Goal: Use online tool/utility: Utilize a website feature to perform a specific function

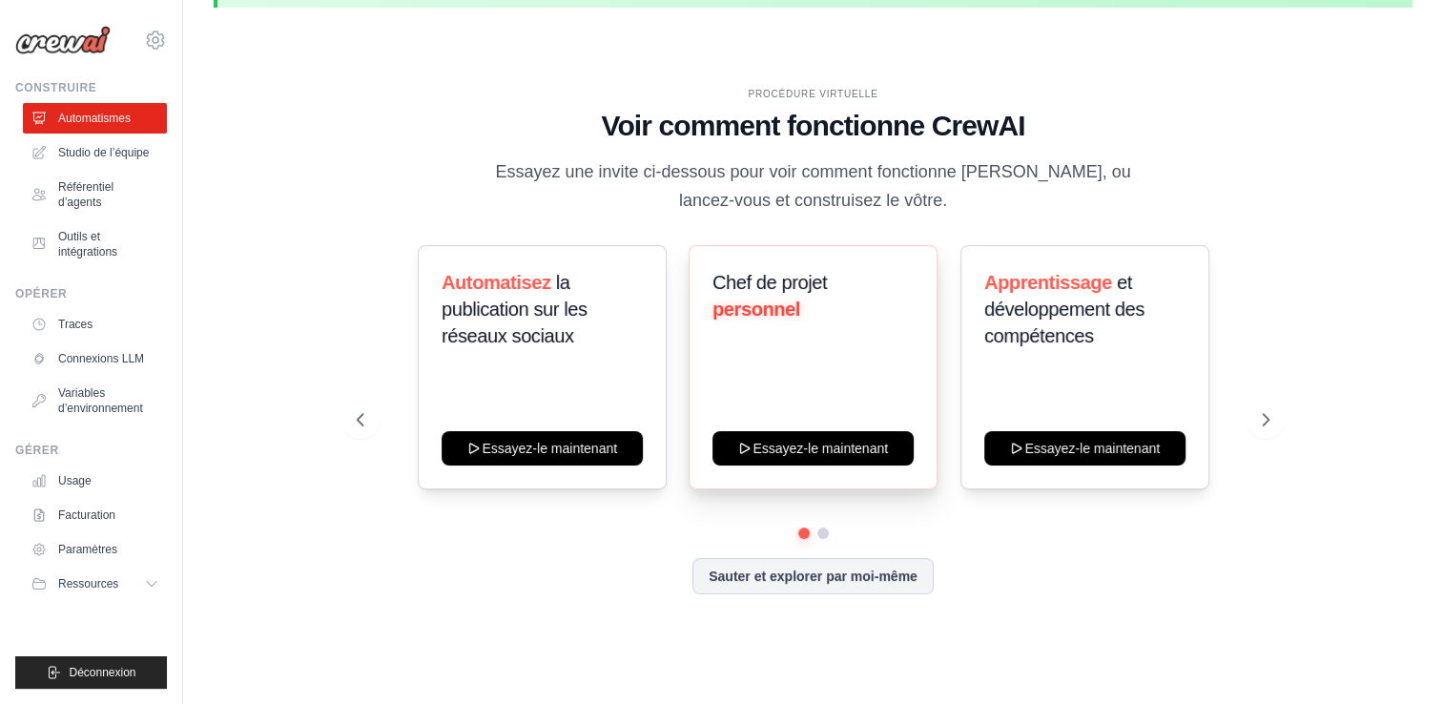
scroll to position [84, 0]
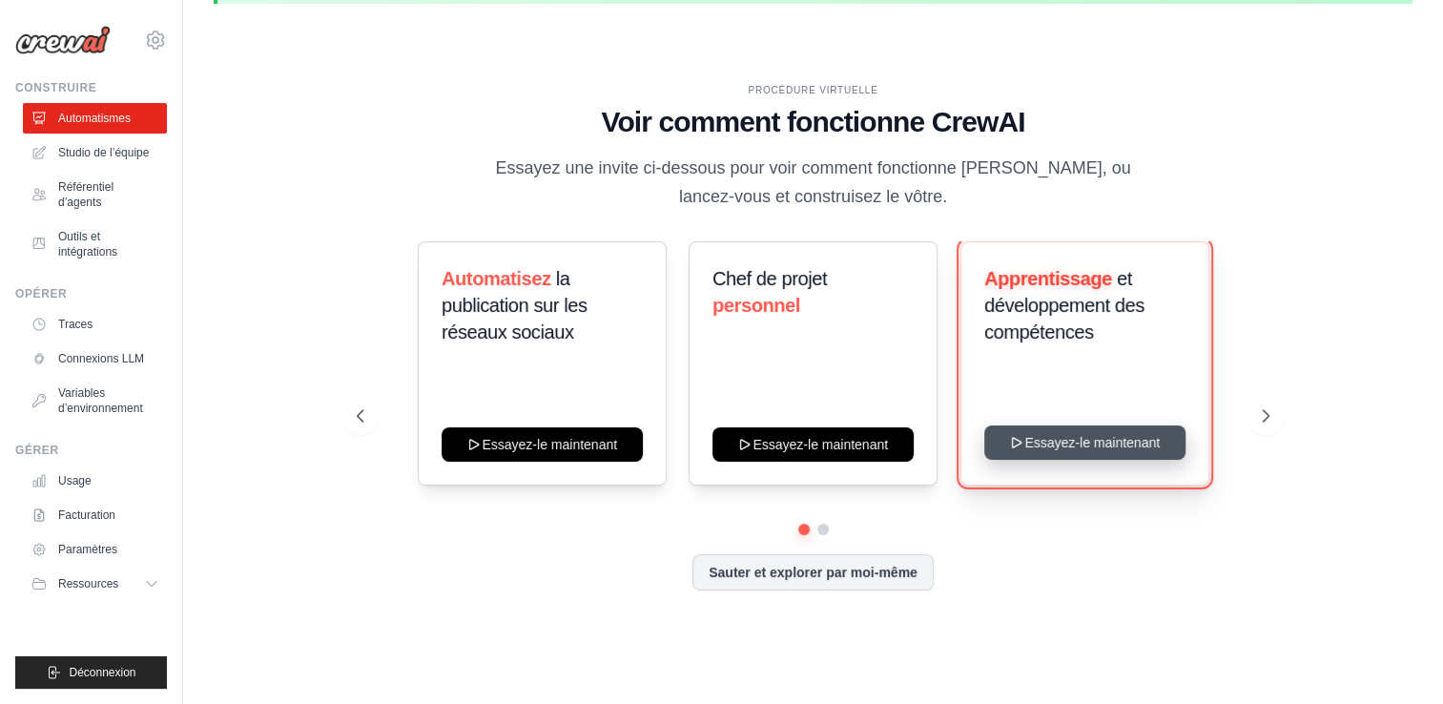
click at [1096, 452] on button "Essayez-le maintenant" at bounding box center [1084, 442] width 201 height 34
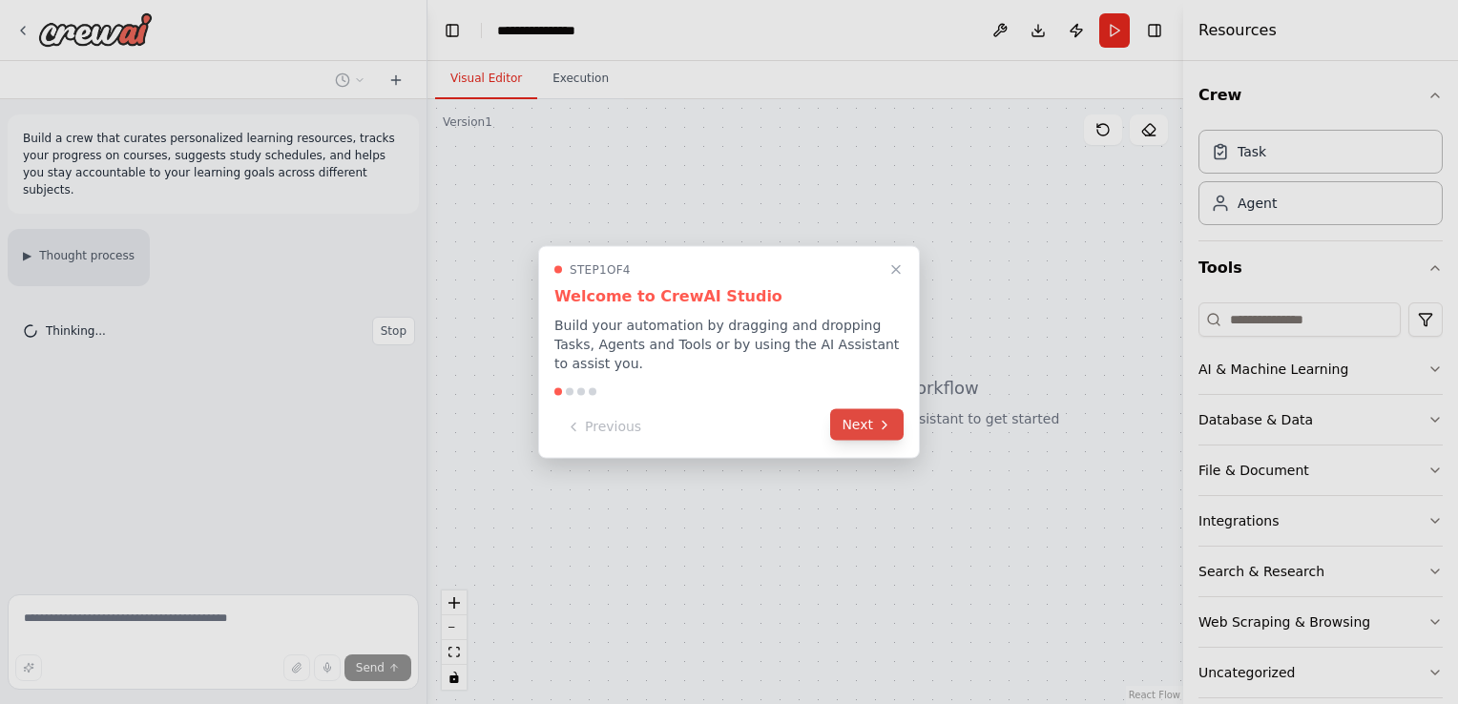
click at [862, 418] on button "Next" at bounding box center [866, 424] width 73 height 31
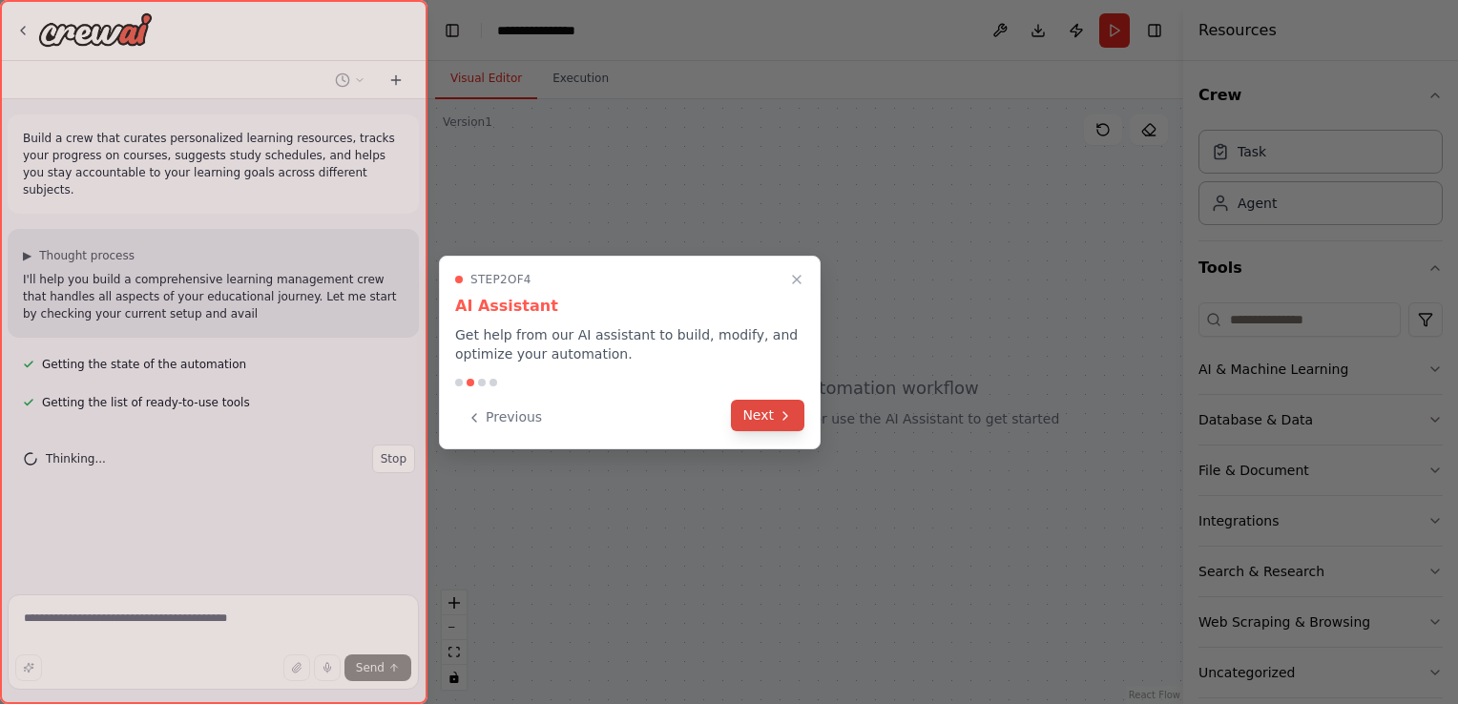
click at [755, 414] on button "Next" at bounding box center [767, 415] width 73 height 31
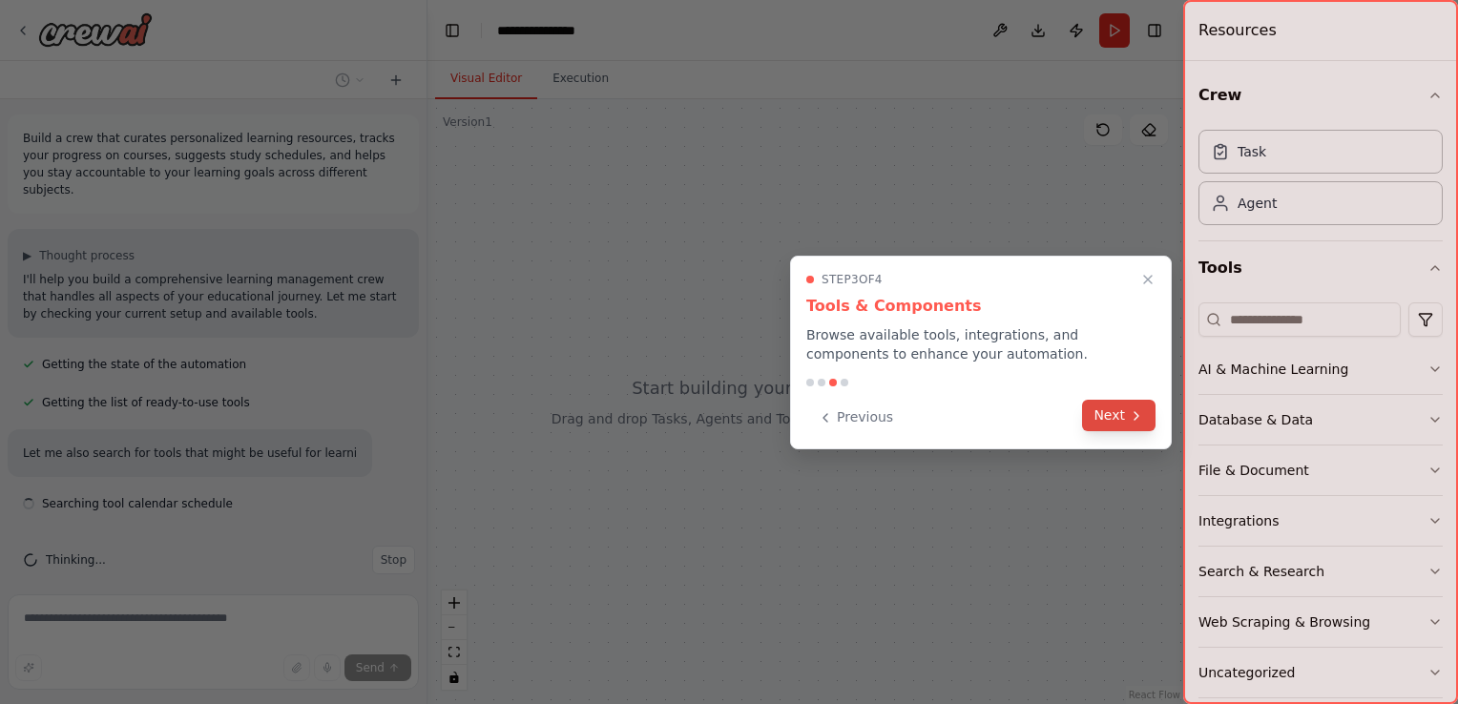
click at [1099, 426] on button "Next" at bounding box center [1118, 415] width 73 height 31
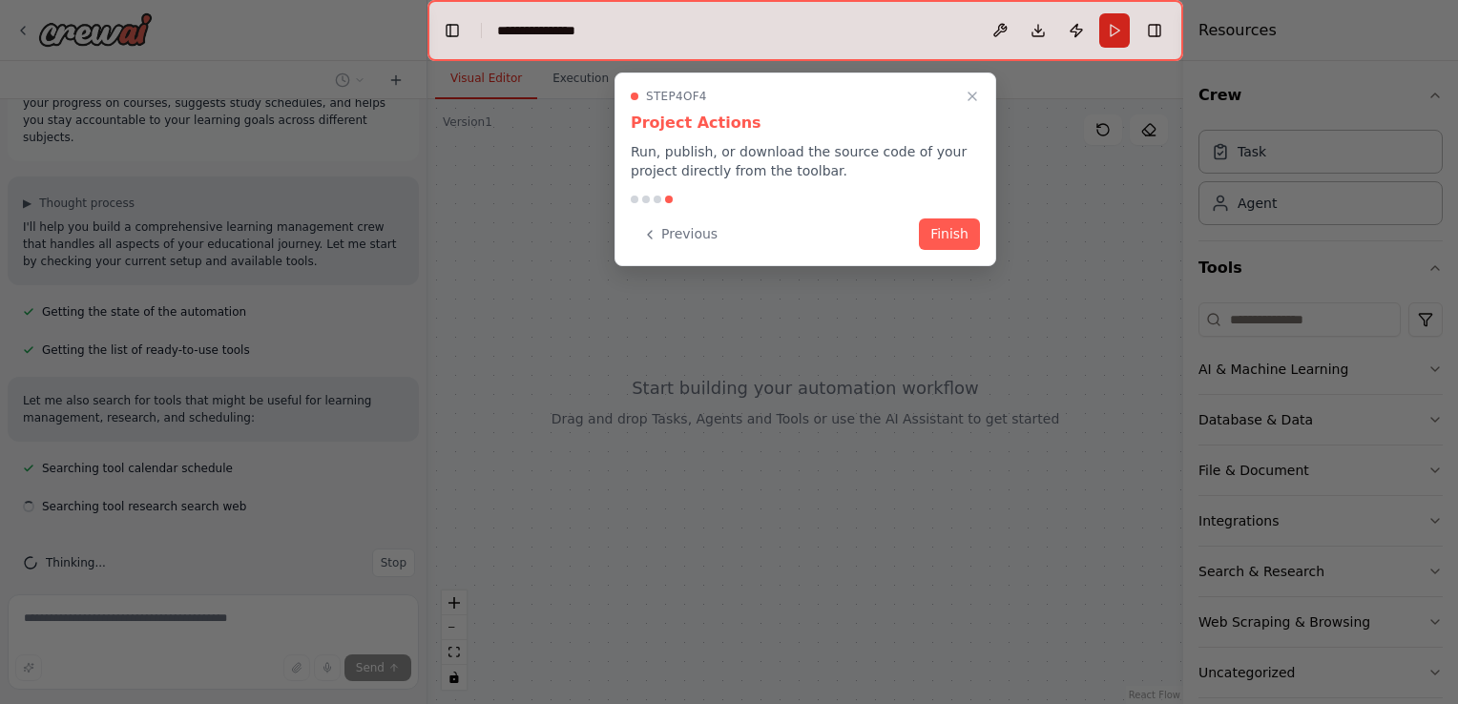
scroll to position [53, 0]
click at [945, 231] on button "Finish" at bounding box center [949, 232] width 61 height 31
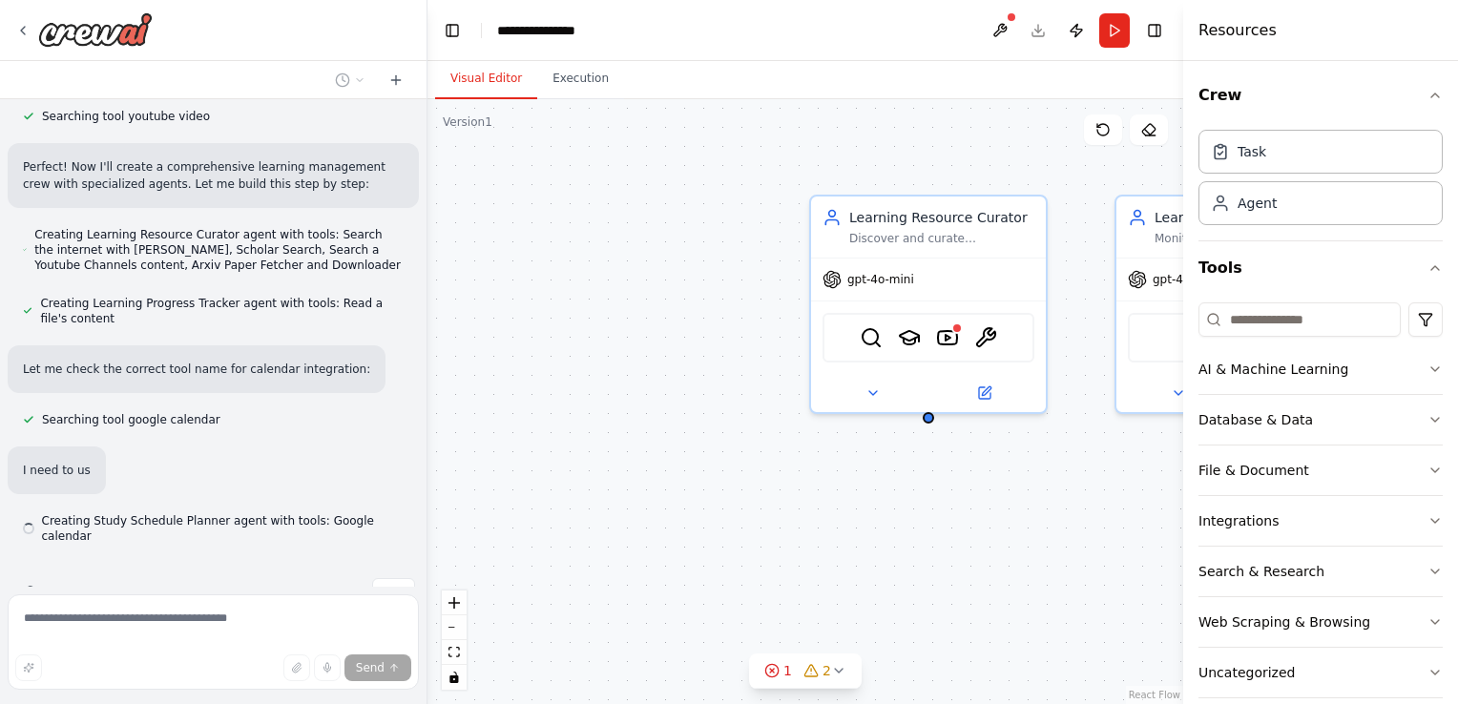
scroll to position [496, 0]
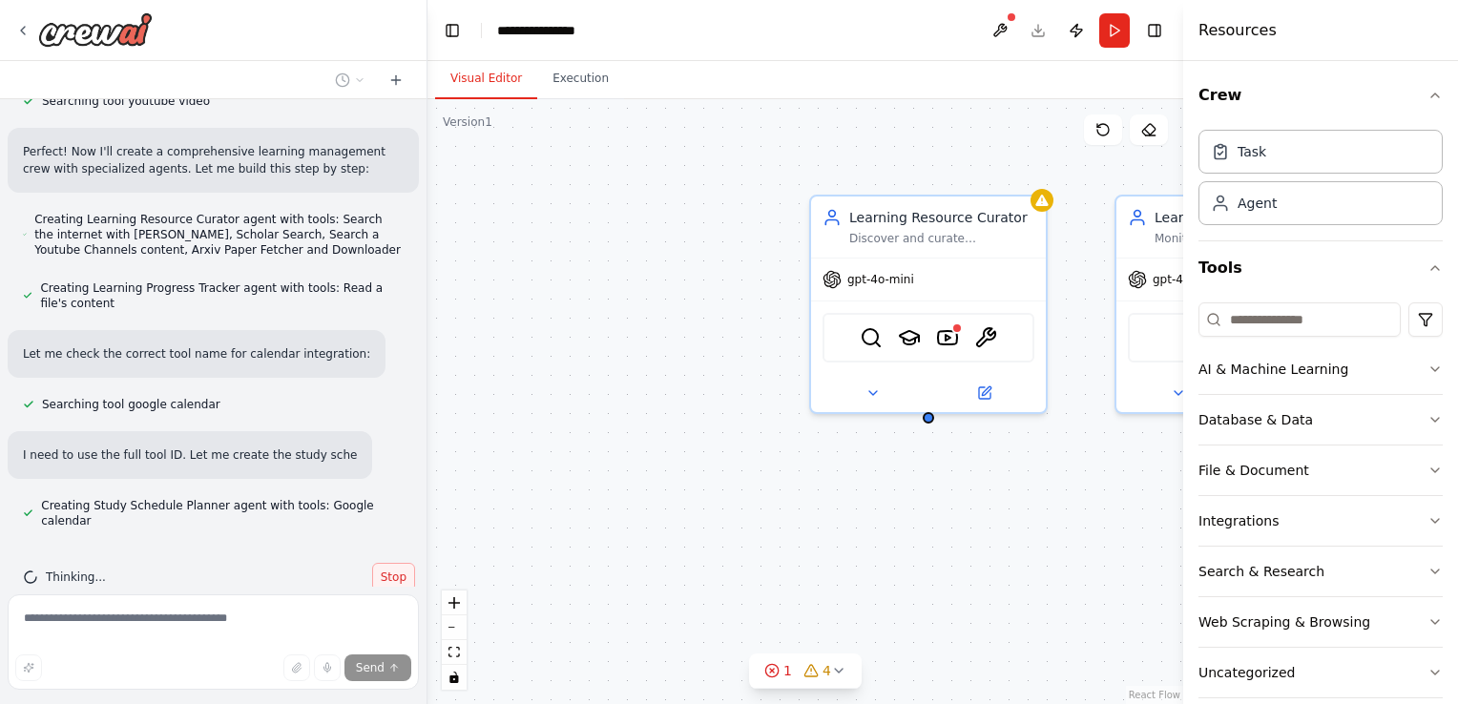
click at [384, 569] on span "Stop" at bounding box center [394, 576] width 26 height 15
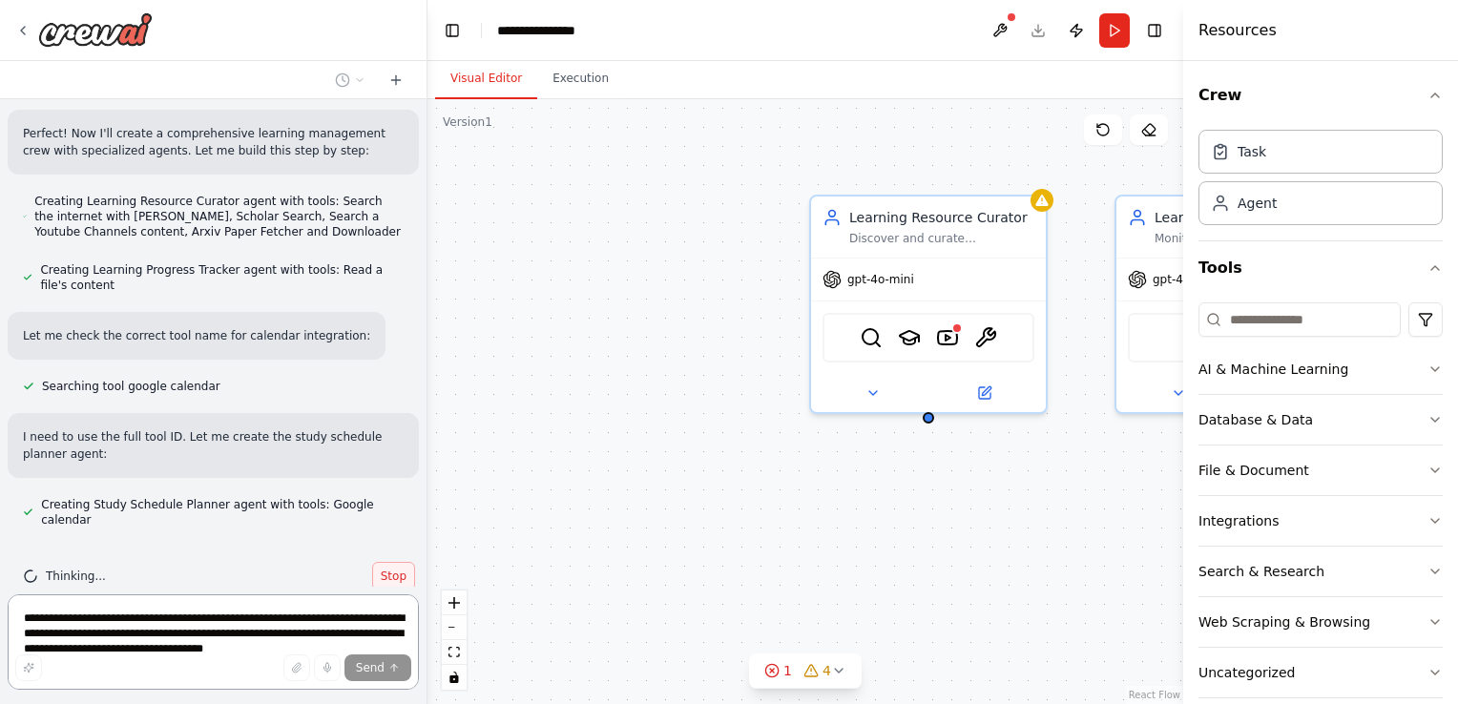
scroll to position [0, 0]
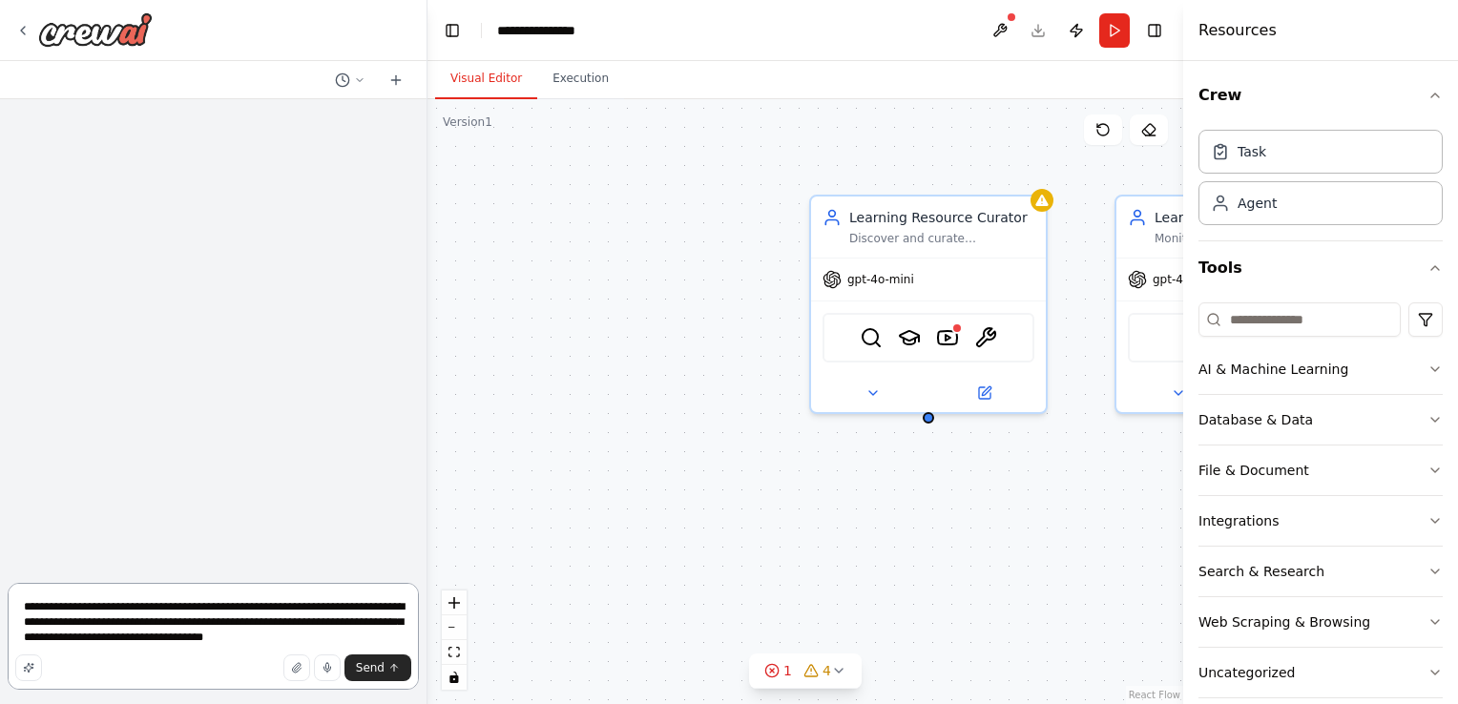
paste textarea "**********"
type textarea "**********"
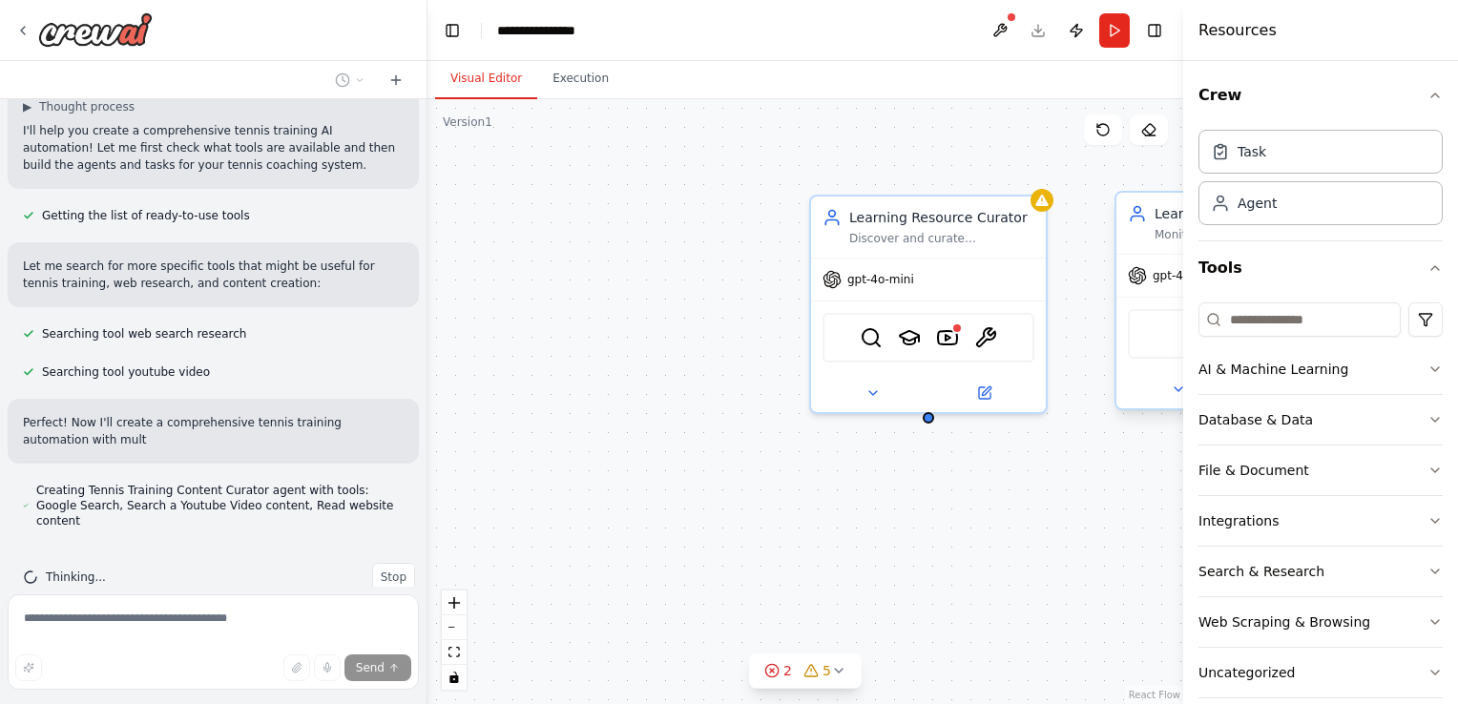
scroll to position [197, 0]
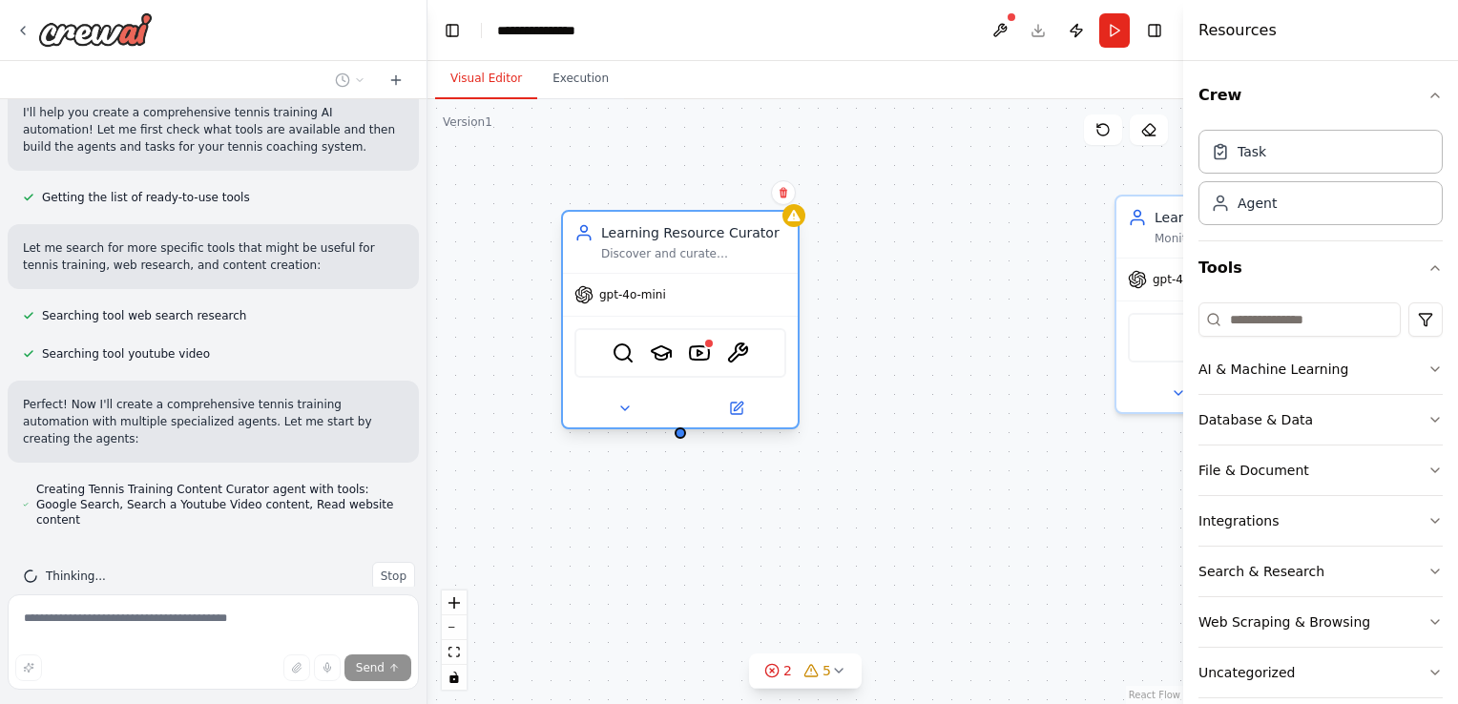
drag, startPoint x: 975, startPoint y: 208, endPoint x: 691, endPoint y: 226, distance: 284.8
click at [691, 226] on div "Learning Resource Curator" at bounding box center [693, 232] width 185 height 19
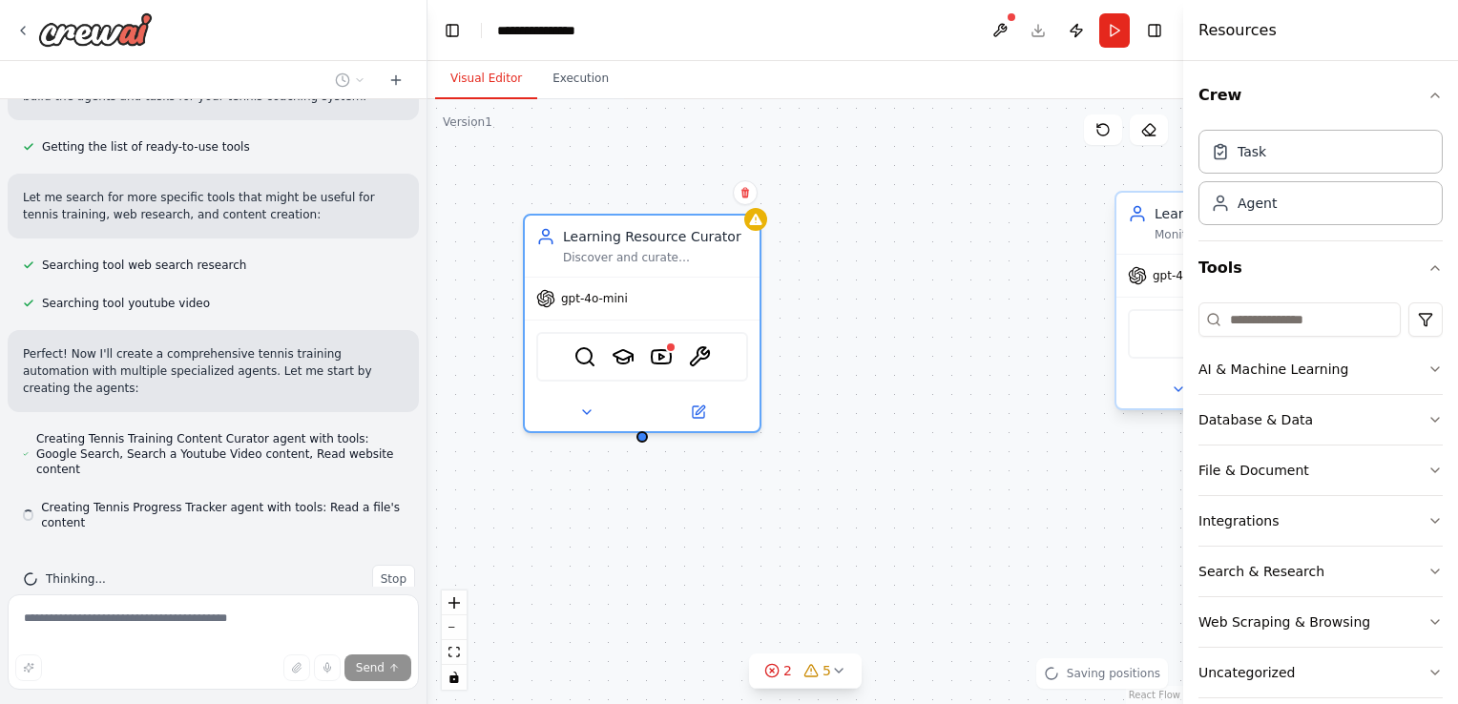
scroll to position [251, 0]
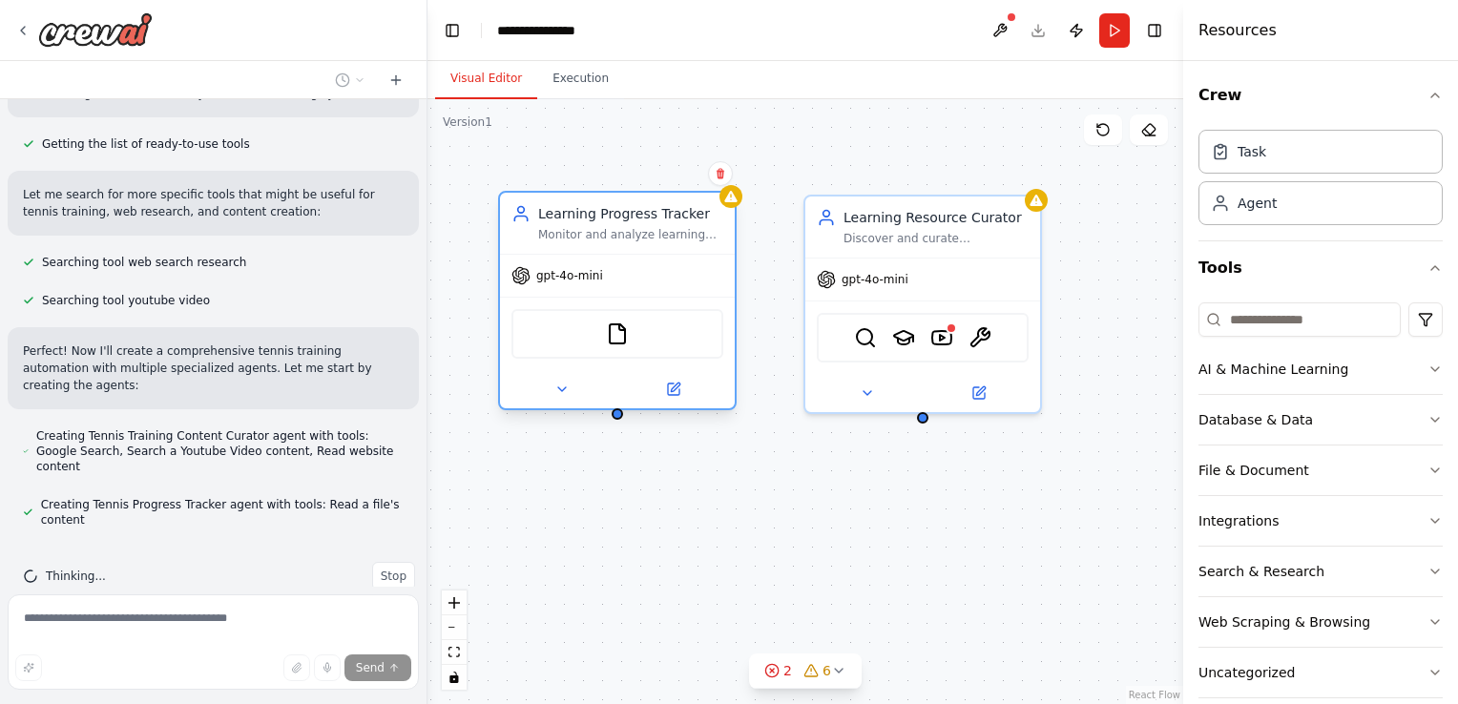
drag, startPoint x: 1164, startPoint y: 211, endPoint x: 533, endPoint y: 222, distance: 630.6
click at [533, 222] on div "Learning Progress Tracker Monitor and analyze learning progress for {subject}, …" at bounding box center [617, 223] width 212 height 38
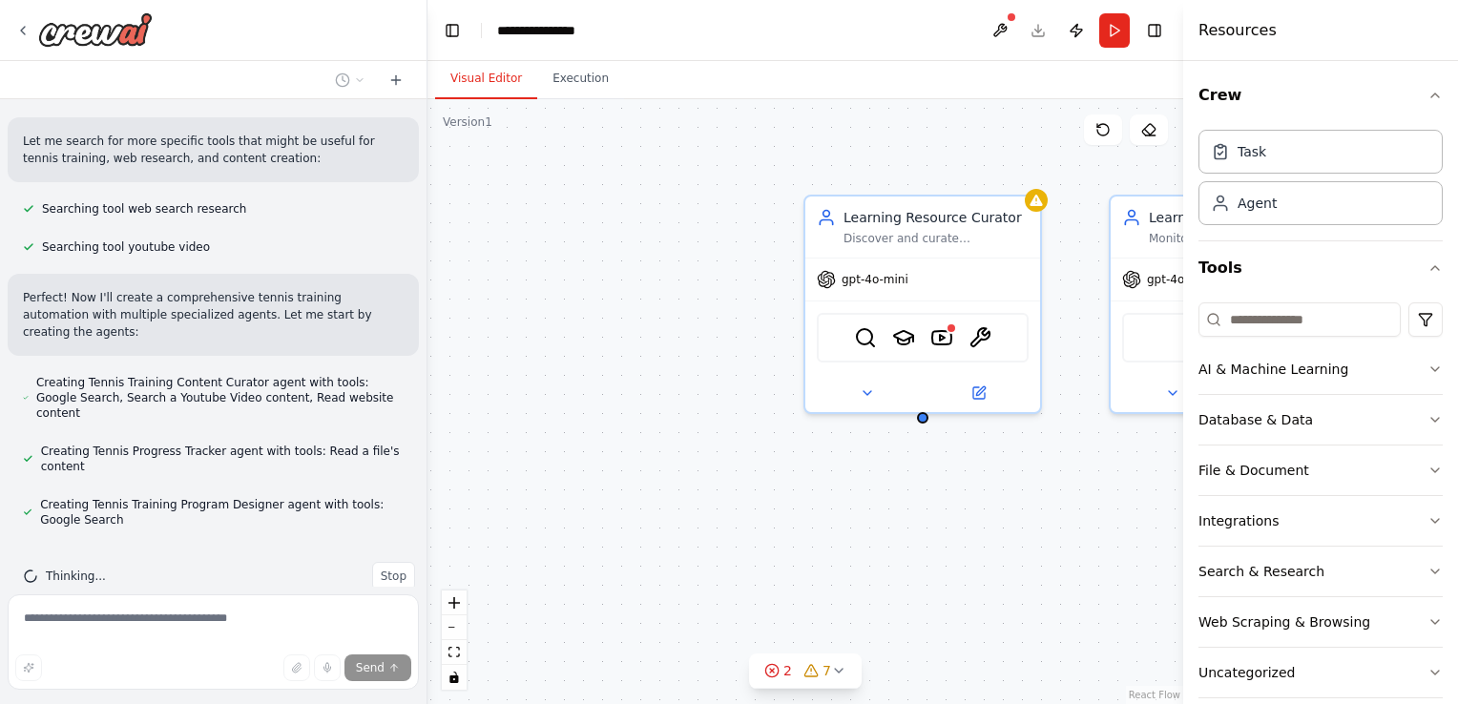
scroll to position [342, 0]
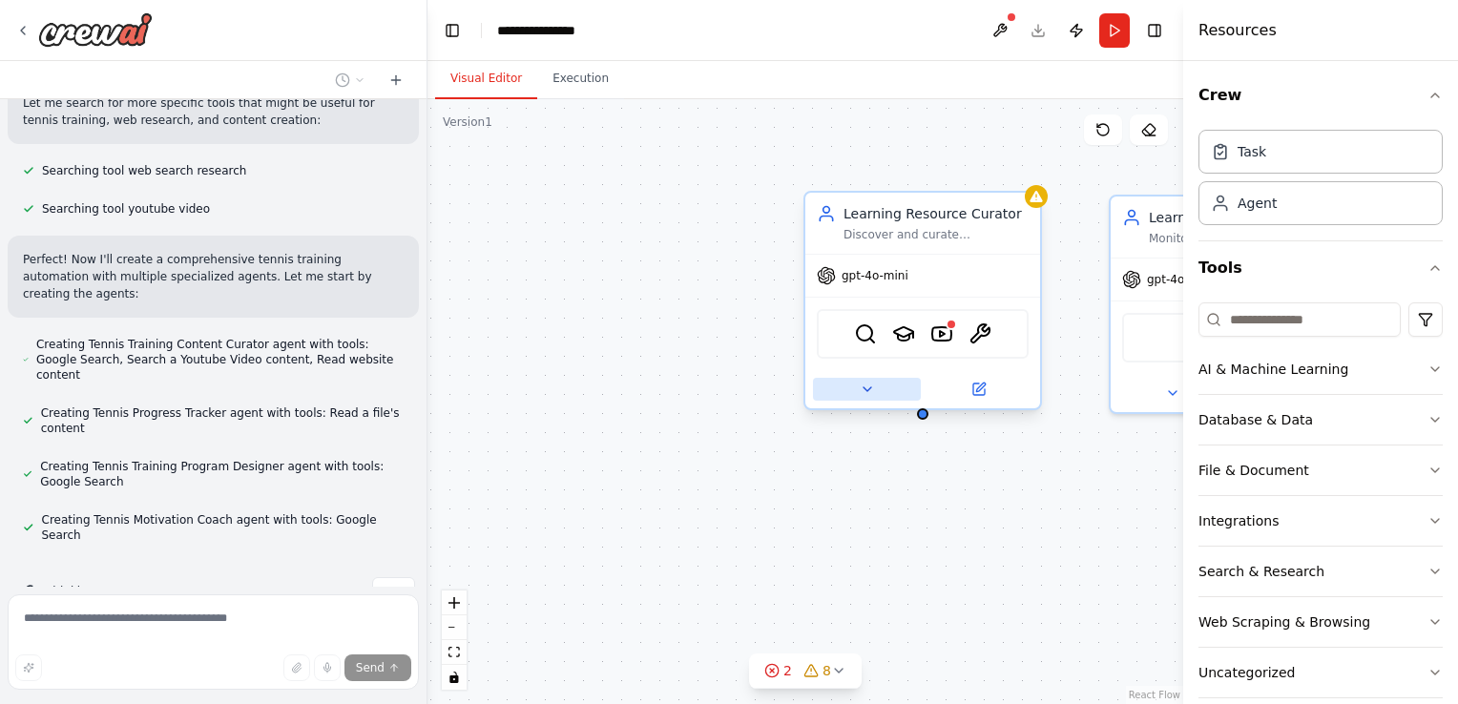
click at [862, 387] on icon at bounding box center [866, 389] width 15 height 15
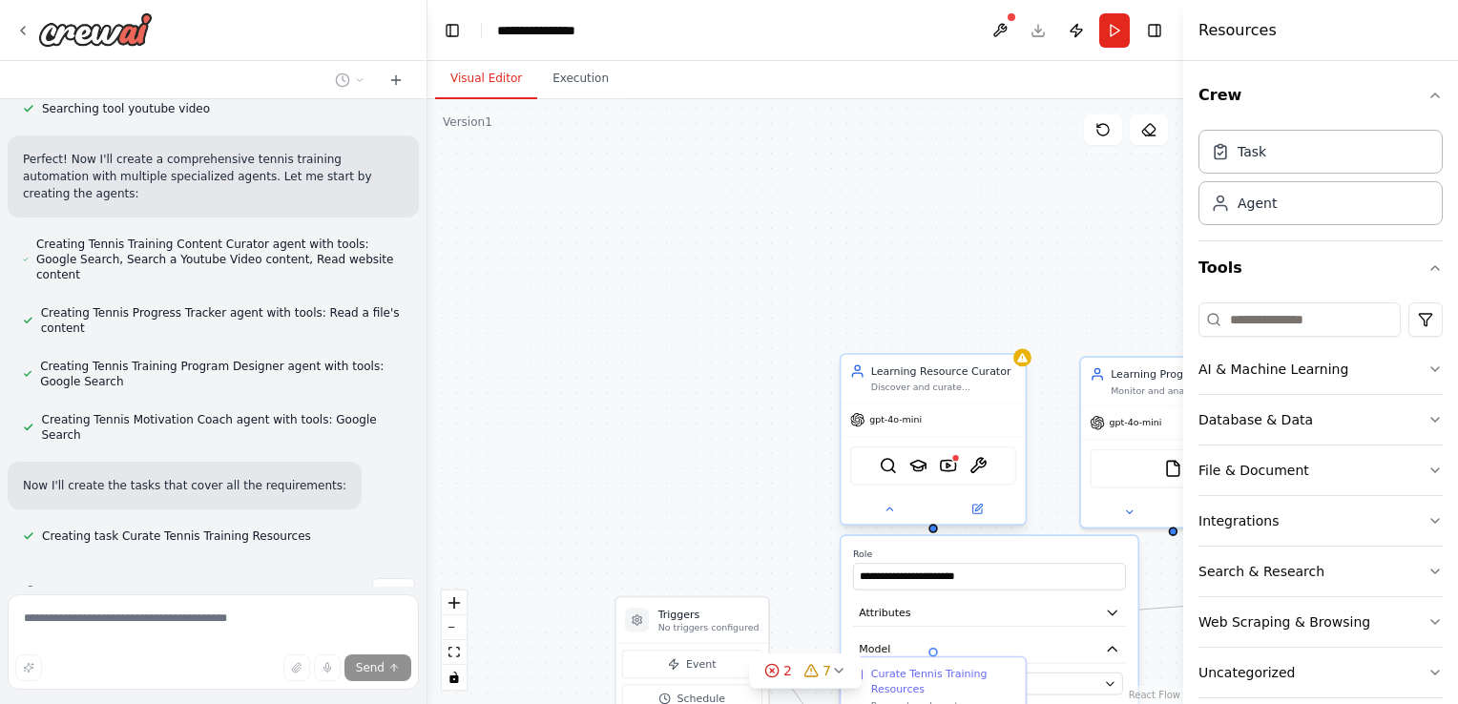
scroll to position [481, 0]
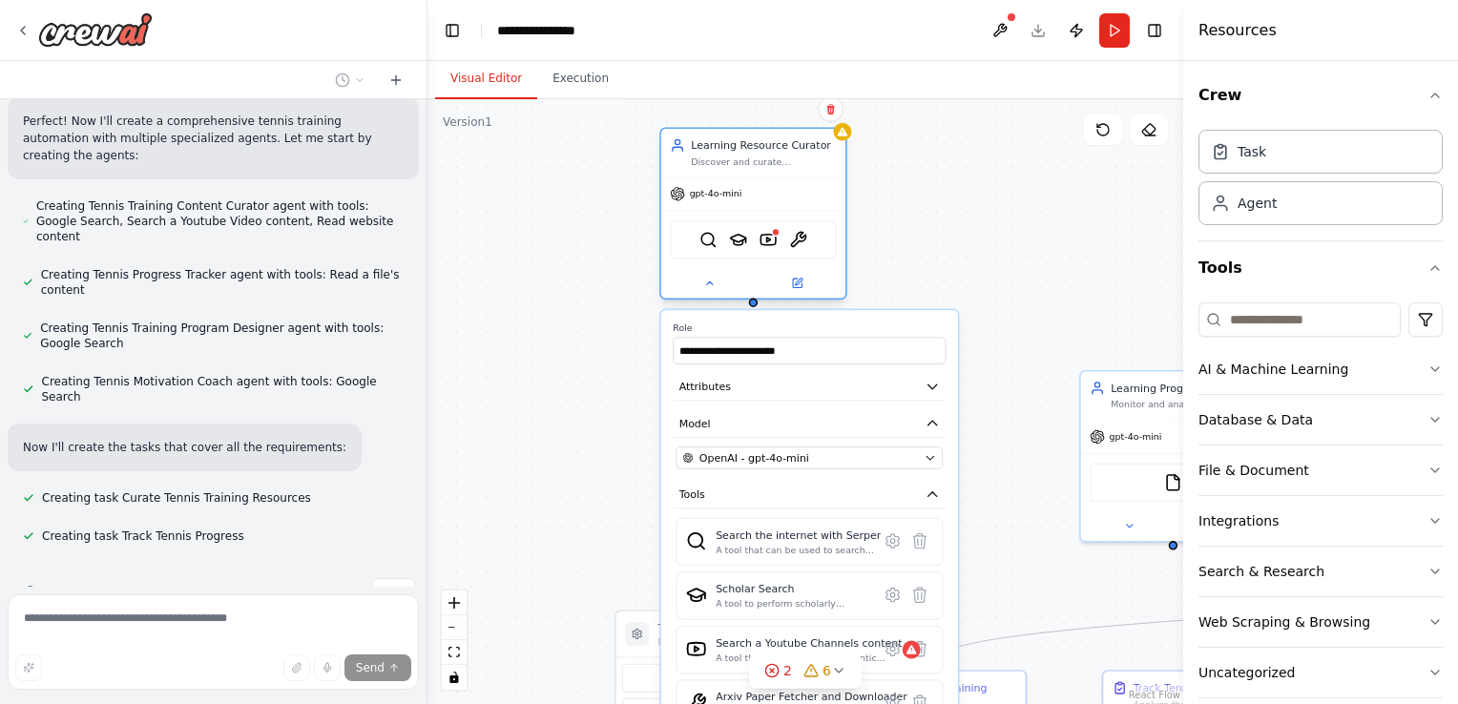
drag, startPoint x: 916, startPoint y: 361, endPoint x: 725, endPoint y: 130, distance: 299.5
click at [725, 130] on div "Learning Resource Curator Discover and curate personalized learning resources f…" at bounding box center [753, 153] width 184 height 48
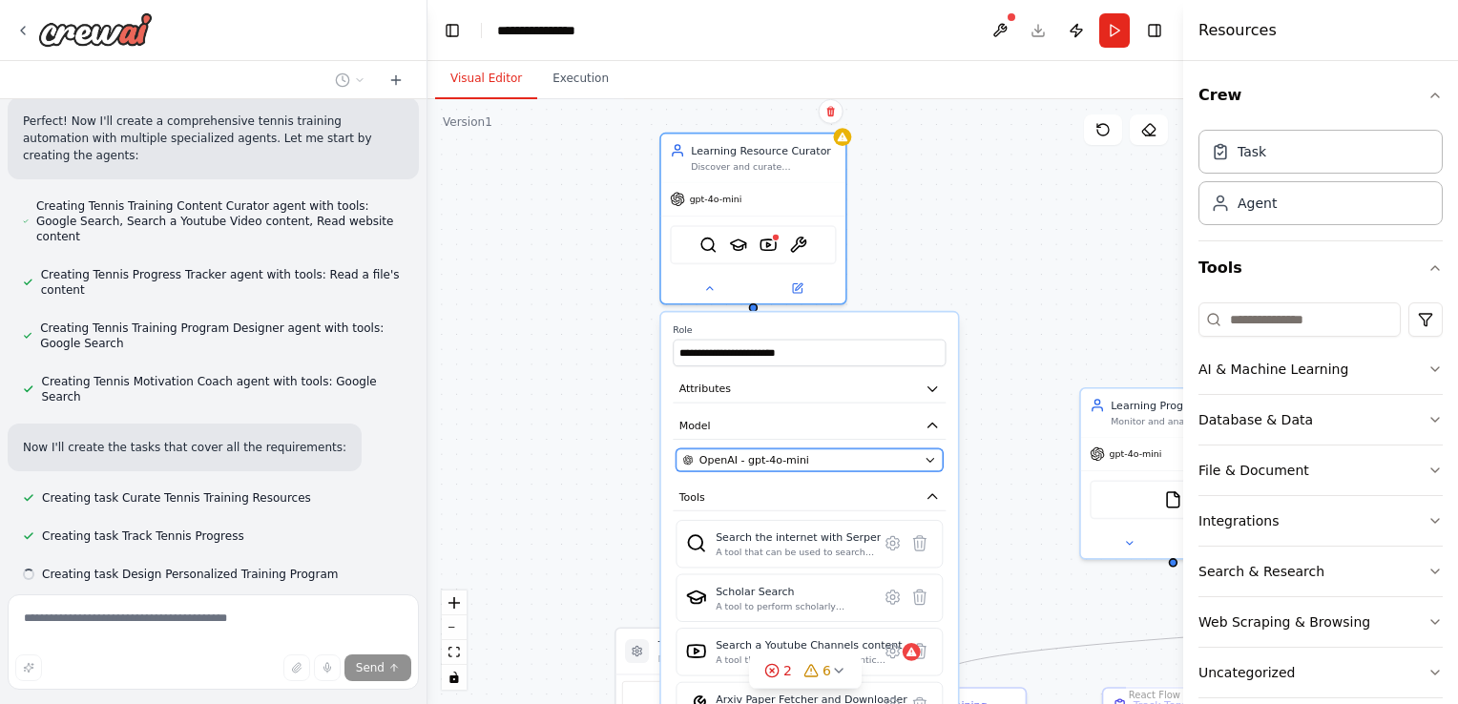
scroll to position [519, 0]
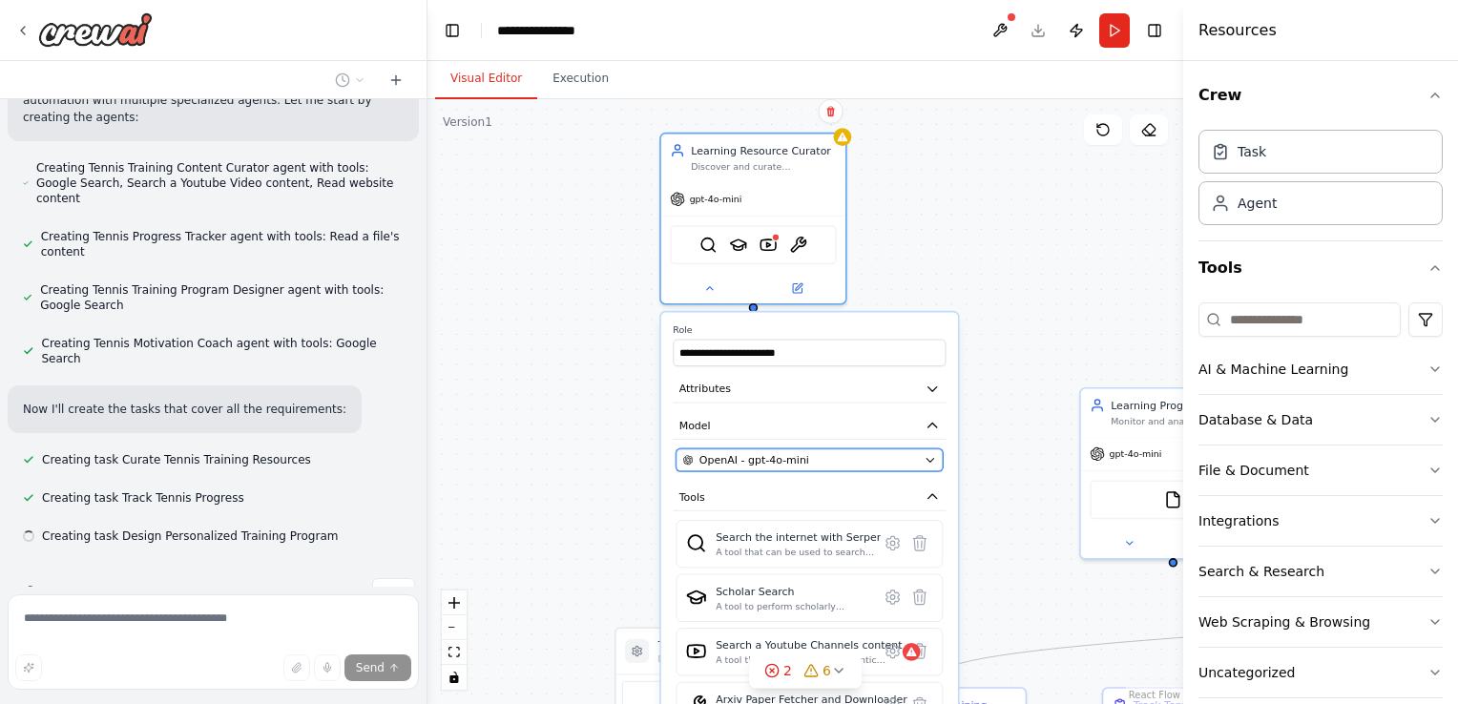
click at [795, 452] on span "OpenAI - gpt-4o-mini" at bounding box center [754, 459] width 110 height 15
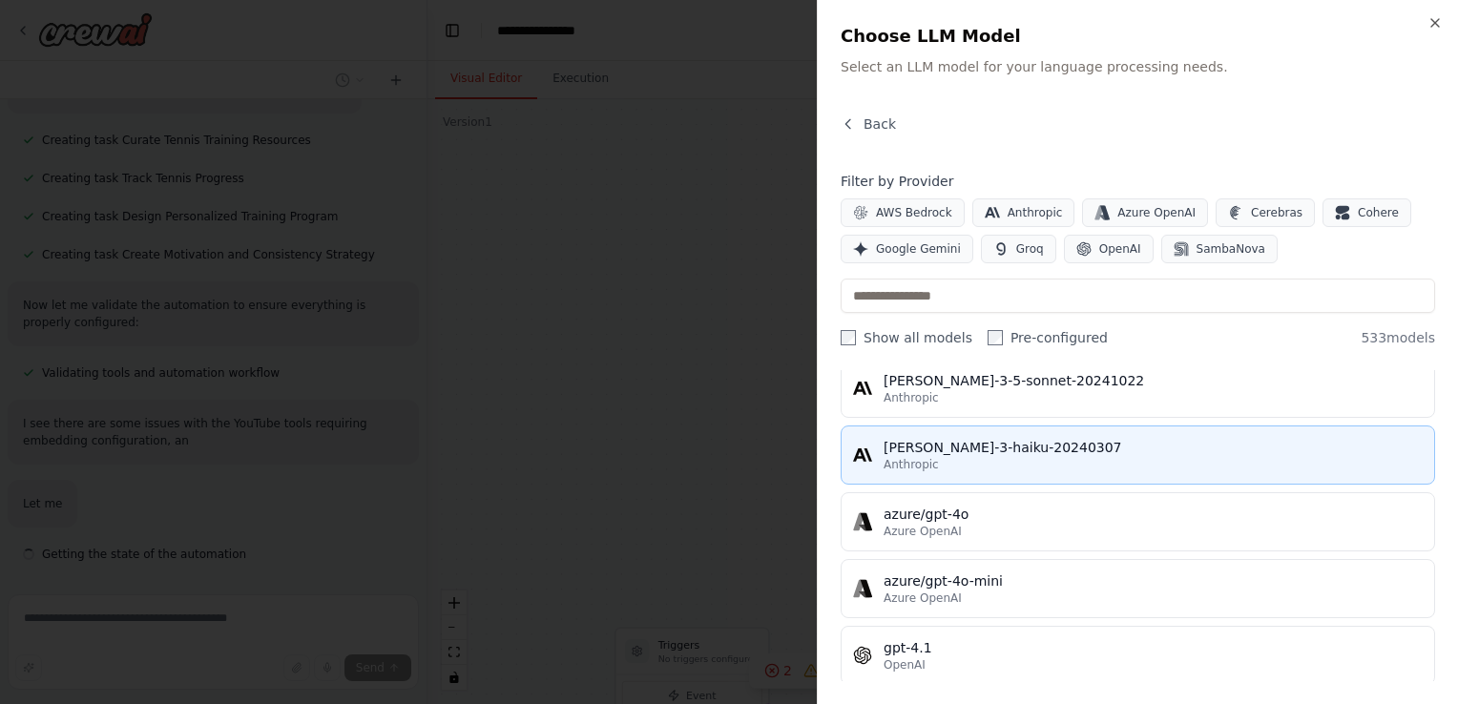
scroll to position [0, 0]
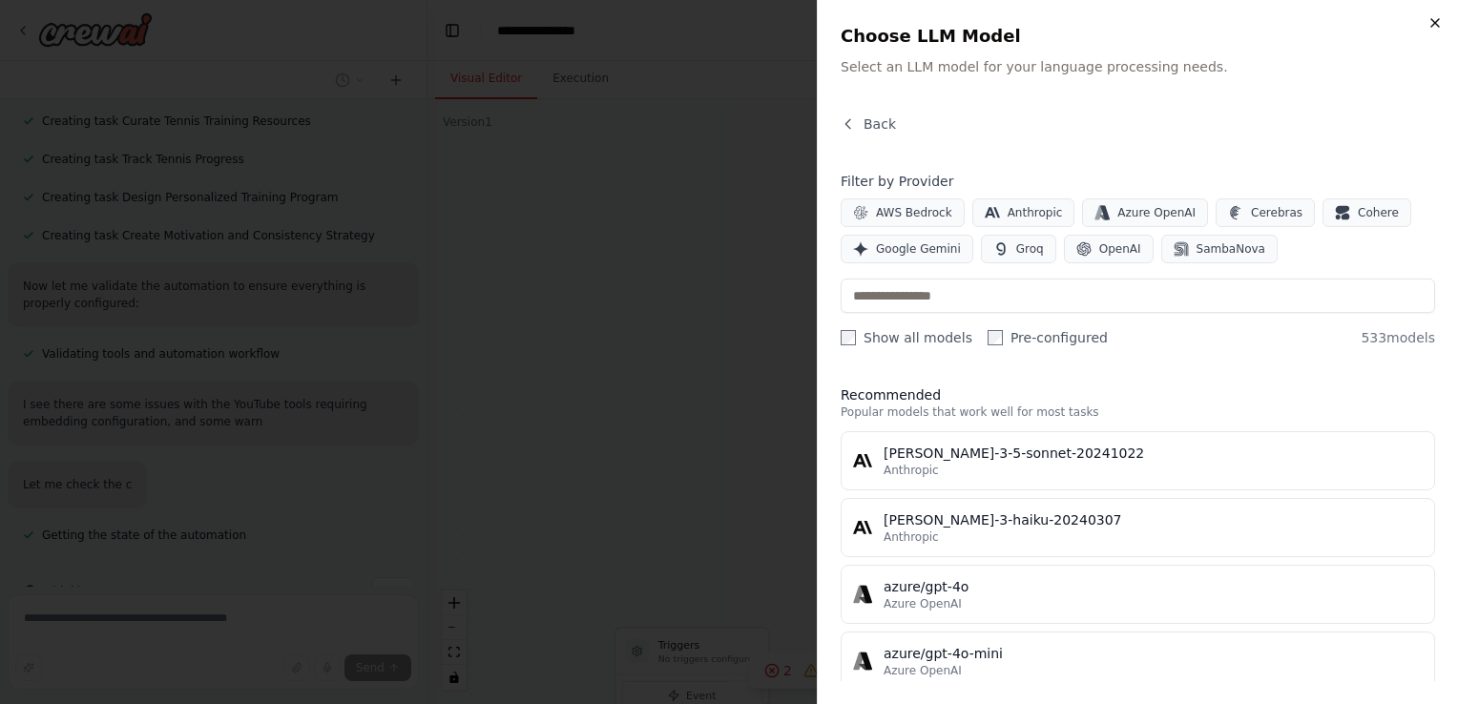
click at [1438, 16] on icon "button" at bounding box center [1434, 22] width 15 height 15
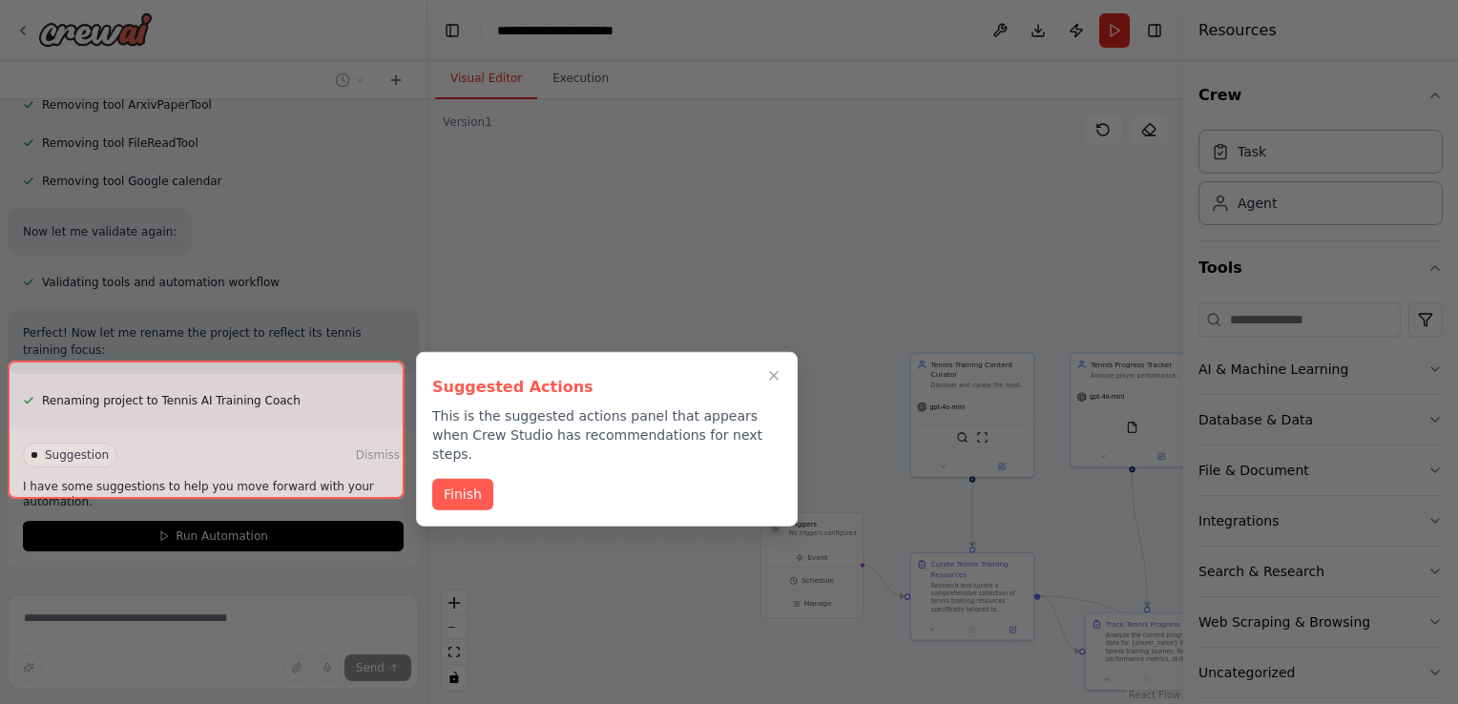
scroll to position [2005, 0]
click at [233, 465] on div at bounding box center [206, 430] width 397 height 139
click at [465, 477] on button "Finish" at bounding box center [462, 492] width 61 height 31
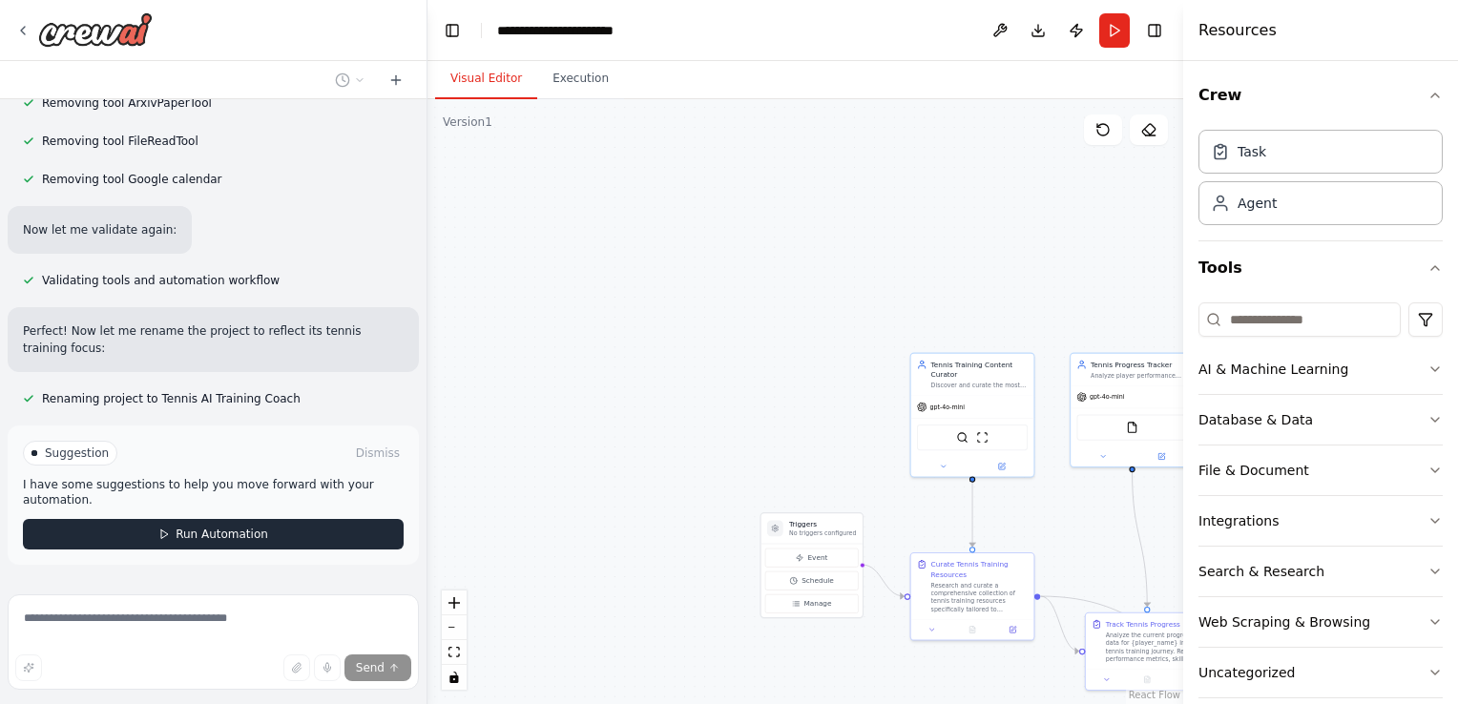
click at [223, 527] on span "Run Automation" at bounding box center [222, 534] width 93 height 15
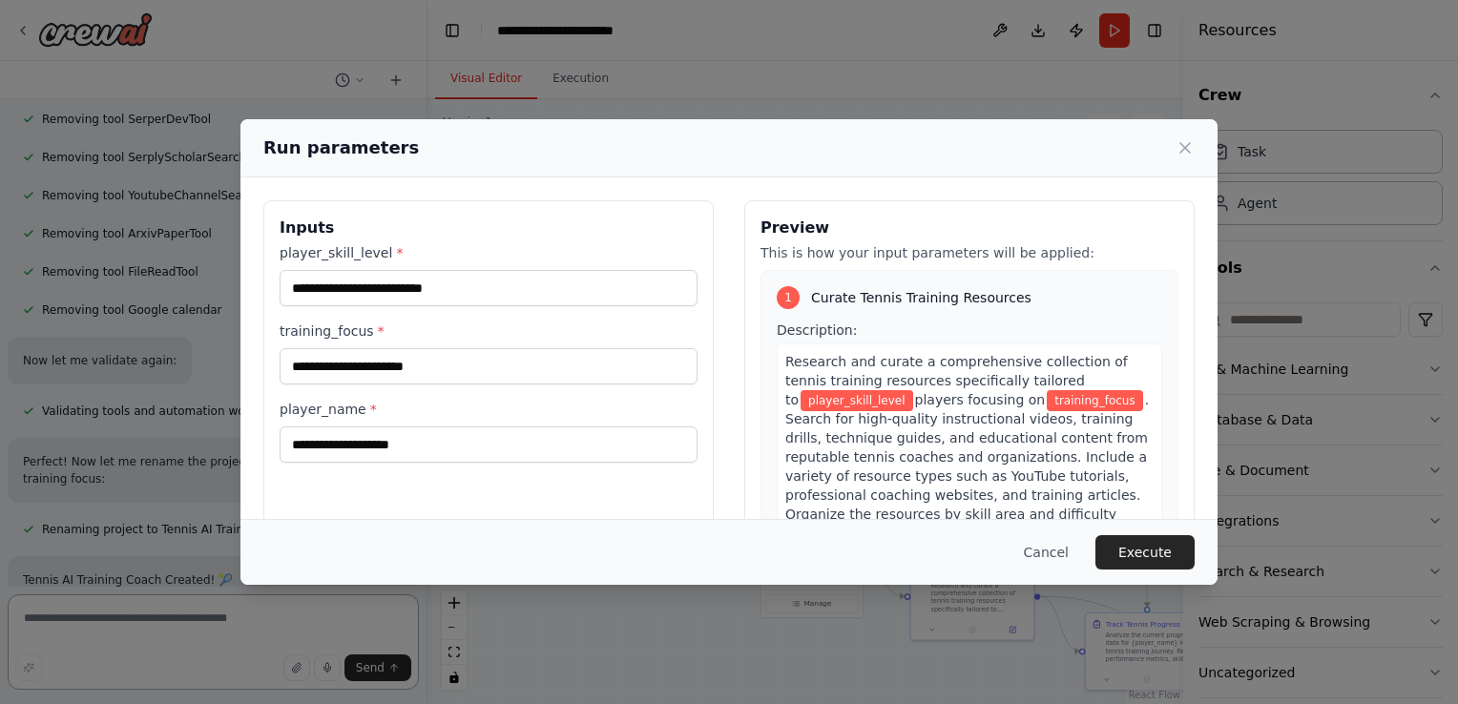
scroll to position [1892, 0]
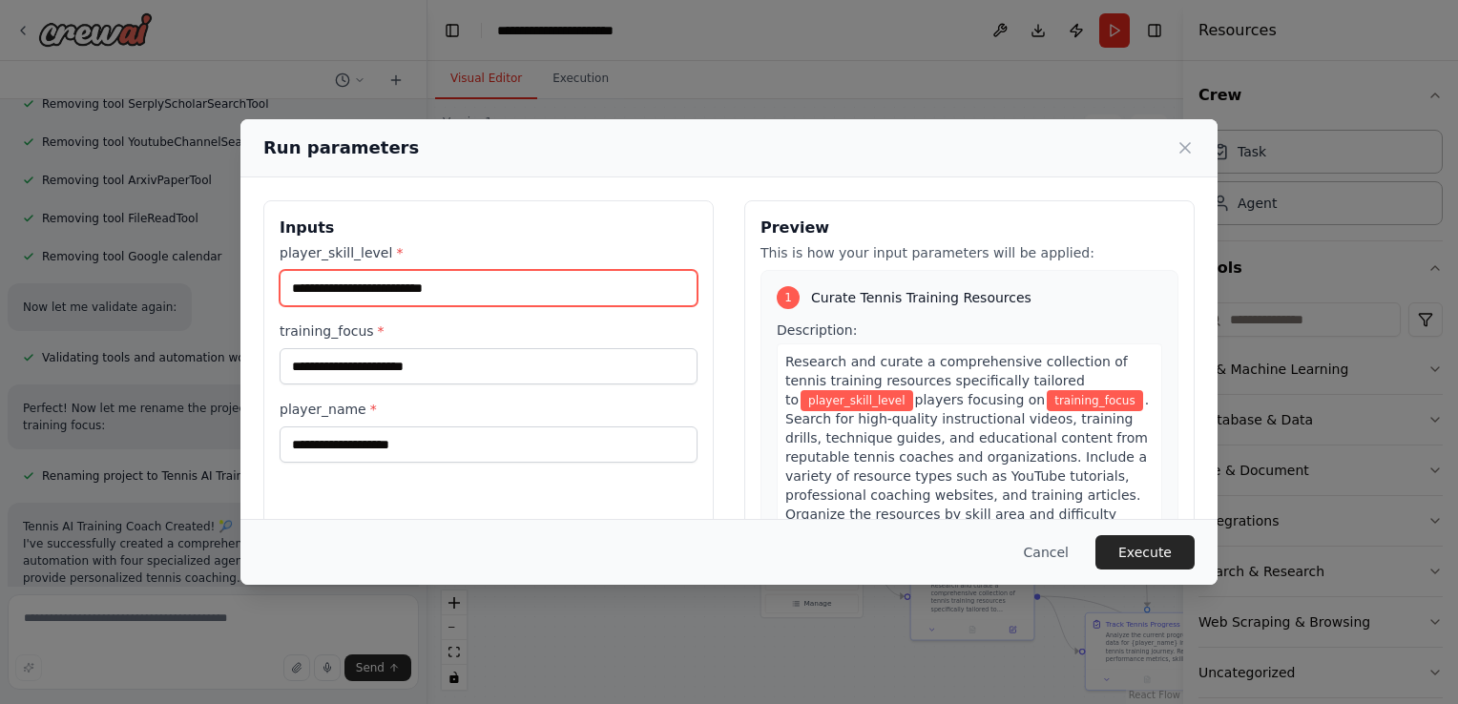
click at [448, 300] on input "player_skill_level *" at bounding box center [488, 288] width 418 height 36
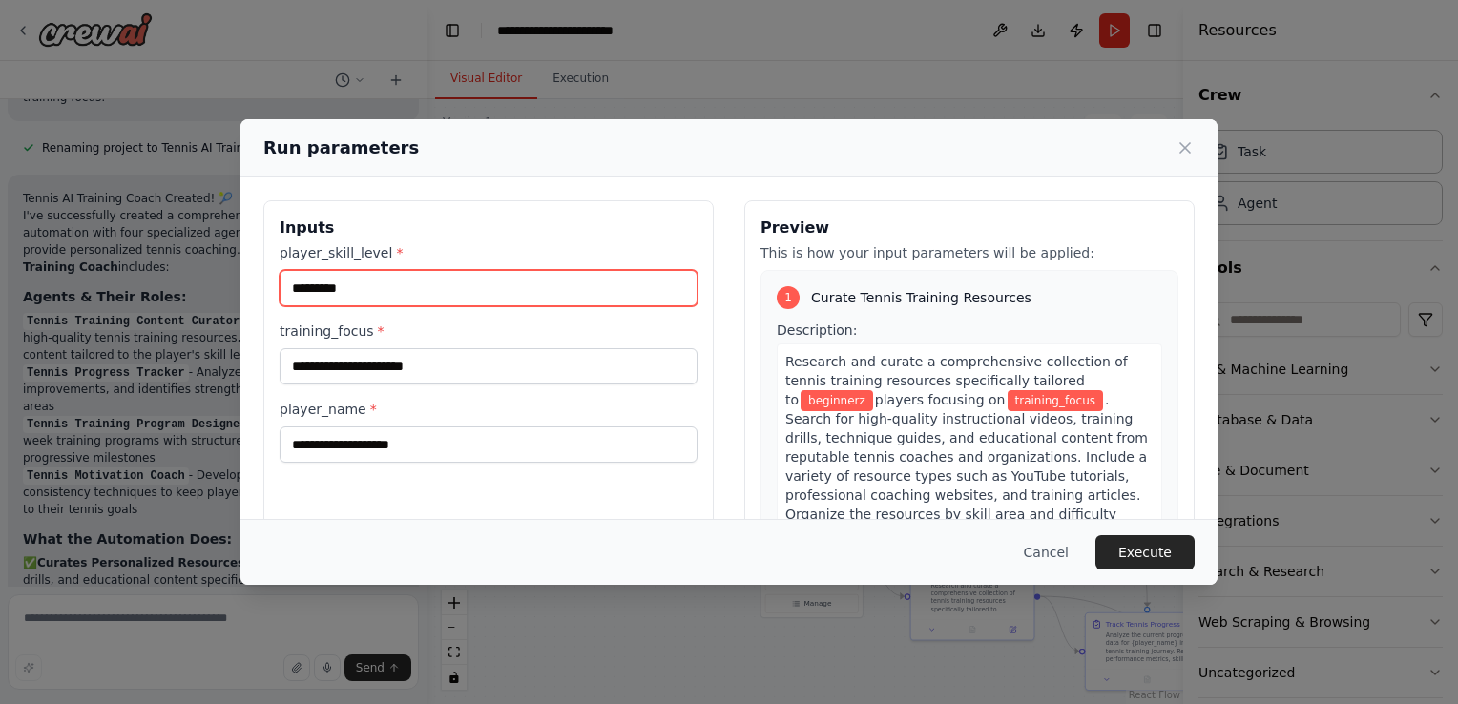
scroll to position [0, 0]
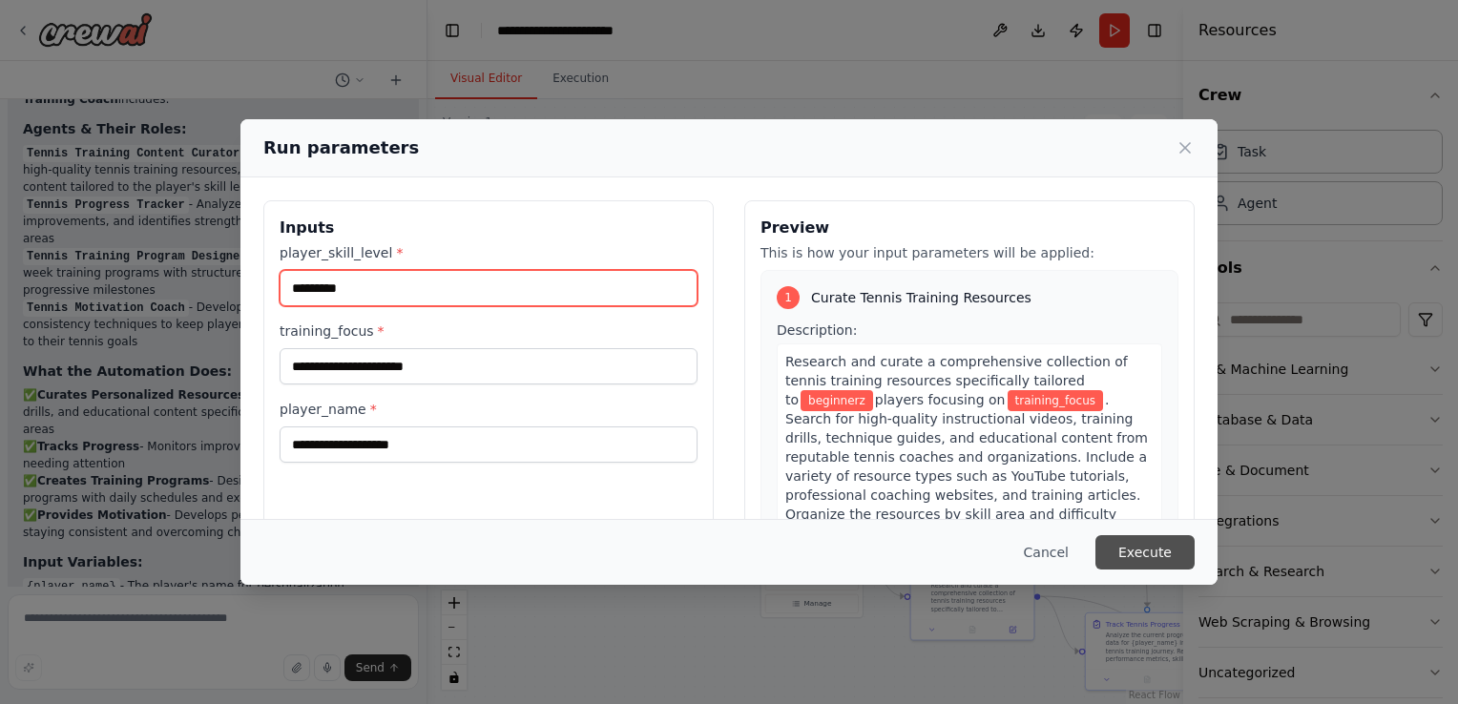
type input "*********"
click at [1144, 554] on button "Execute" at bounding box center [1144, 552] width 99 height 34
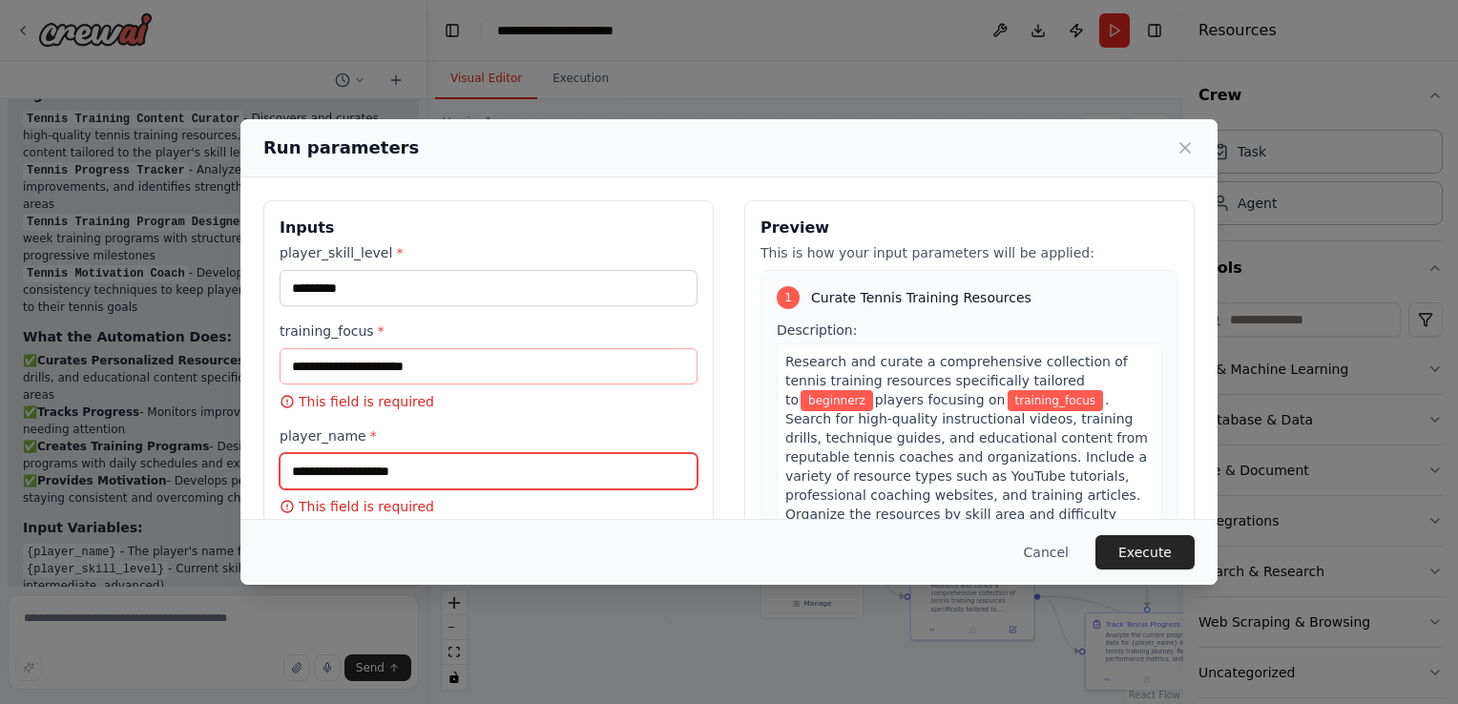
click at [467, 479] on input "player_name *" at bounding box center [488, 471] width 418 height 36
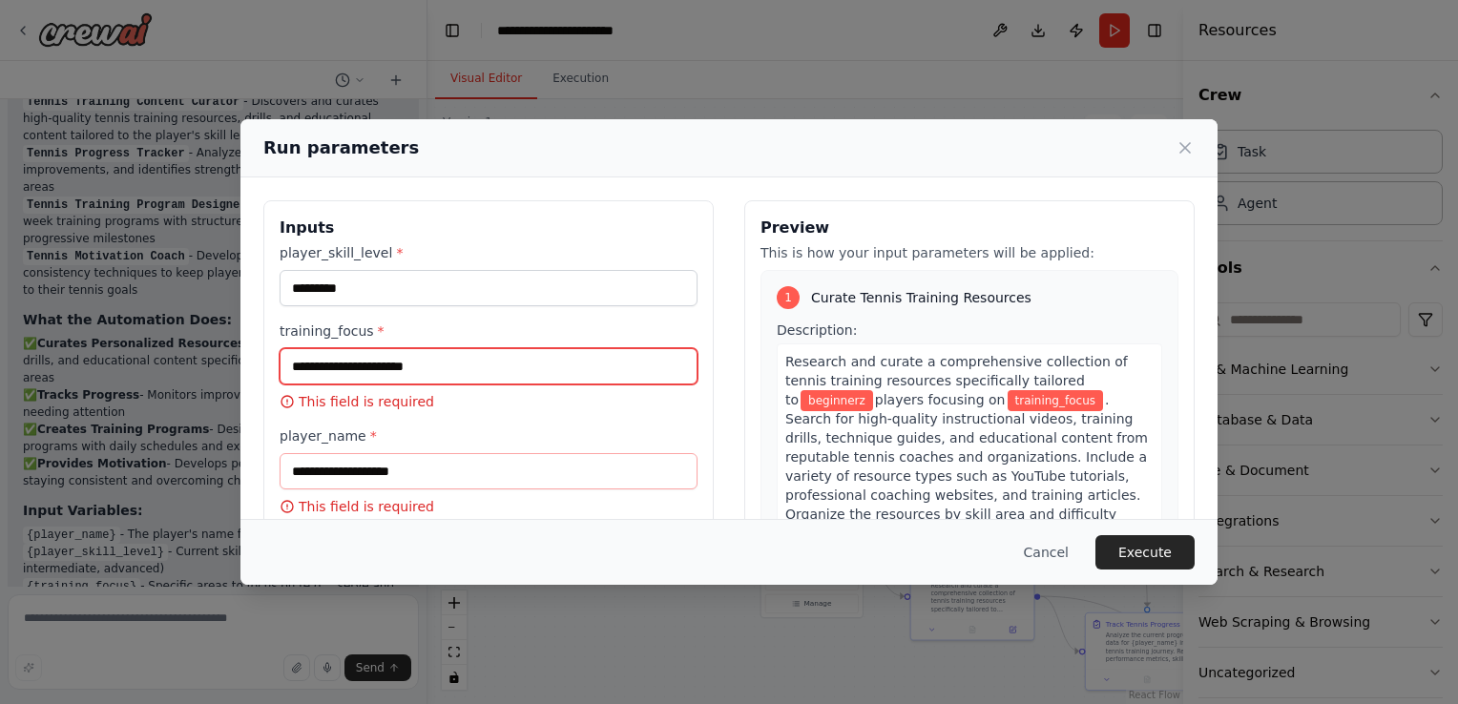
click at [389, 362] on input "training_focus *" at bounding box center [488, 366] width 418 height 36
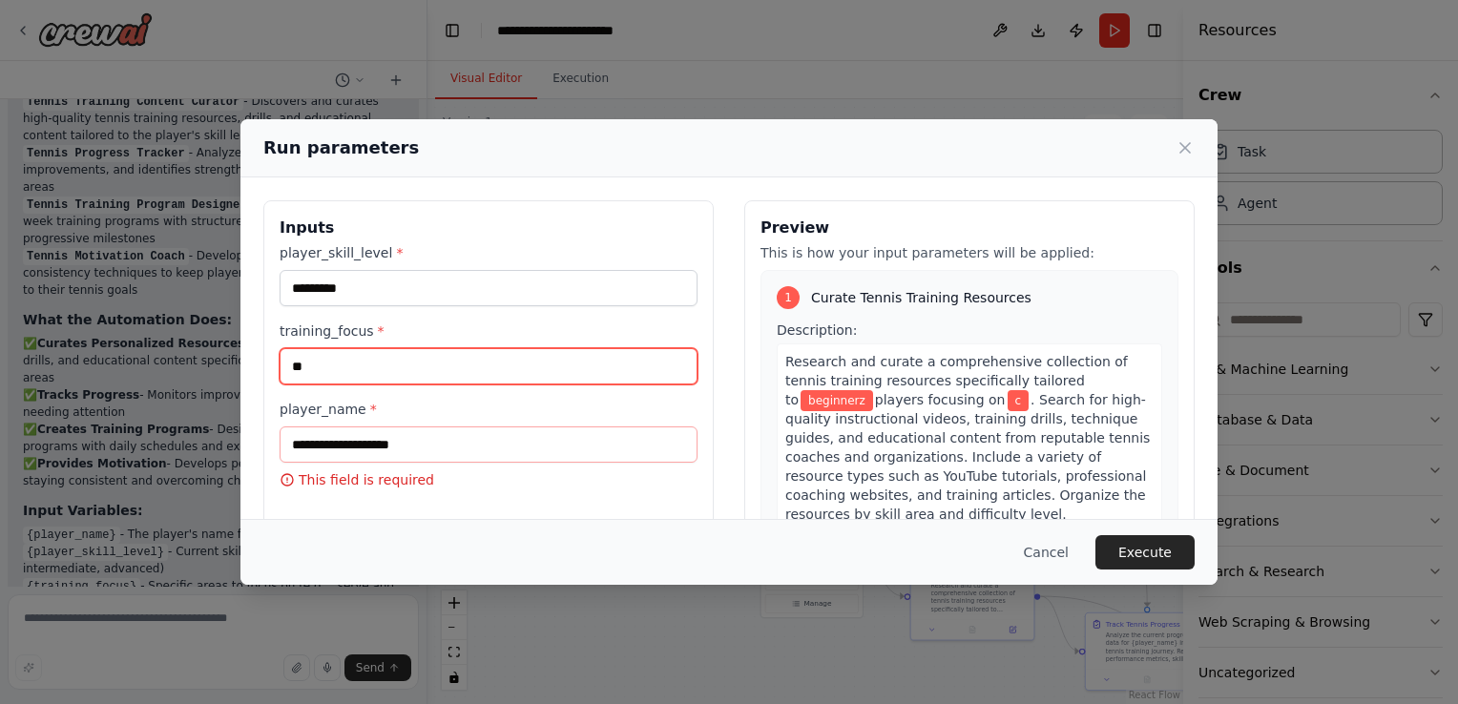
type input "*"
type input "*********"
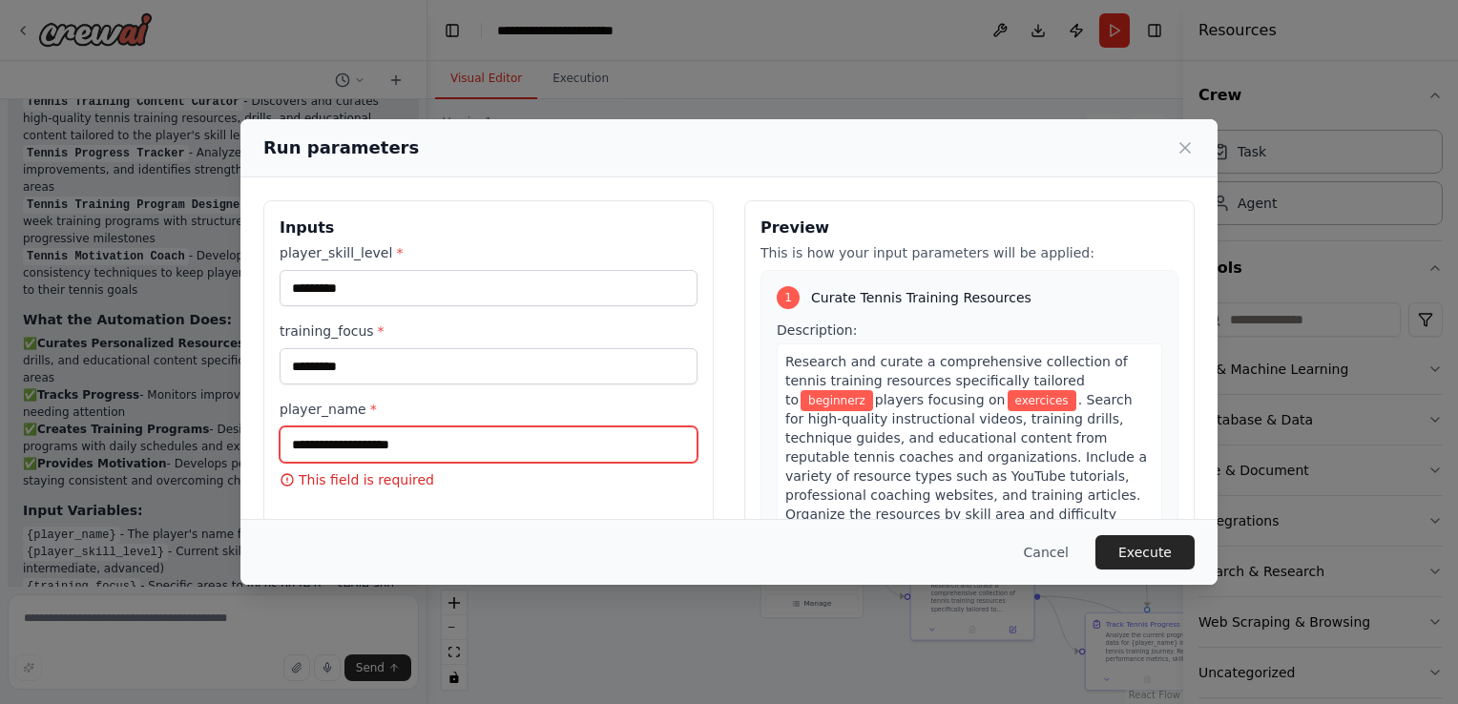
click at [419, 450] on input "player_name *" at bounding box center [488, 444] width 418 height 36
type input "****"
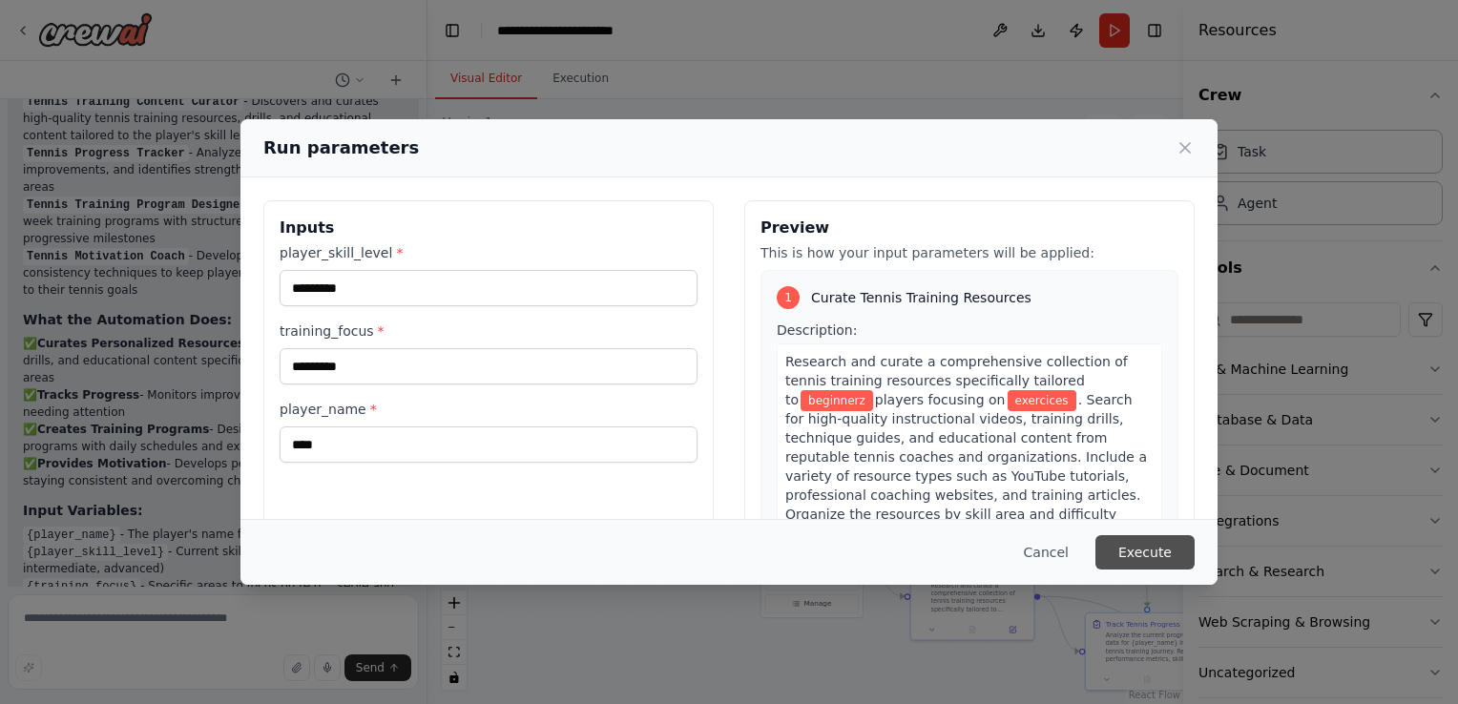
click at [1176, 554] on button "Execute" at bounding box center [1144, 552] width 99 height 34
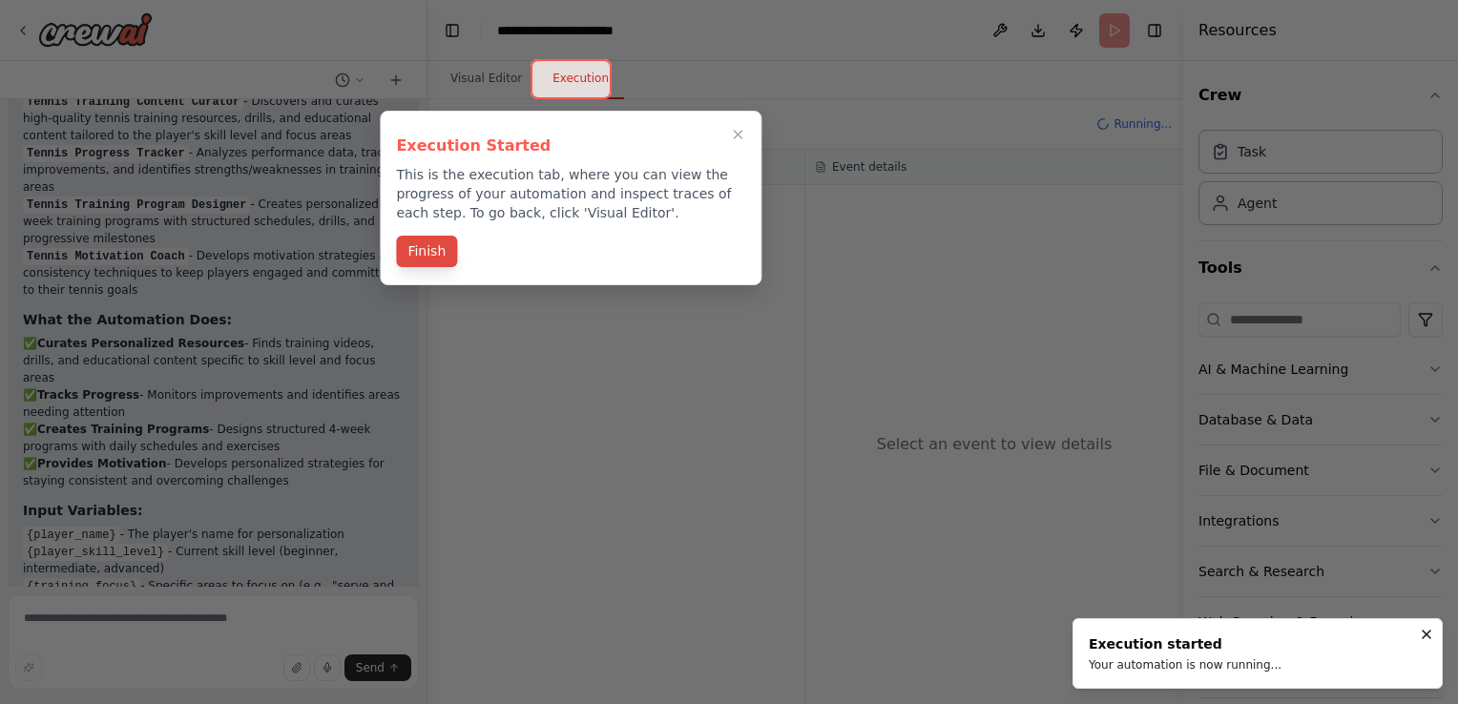
click at [426, 261] on button "Finish" at bounding box center [426, 251] width 61 height 31
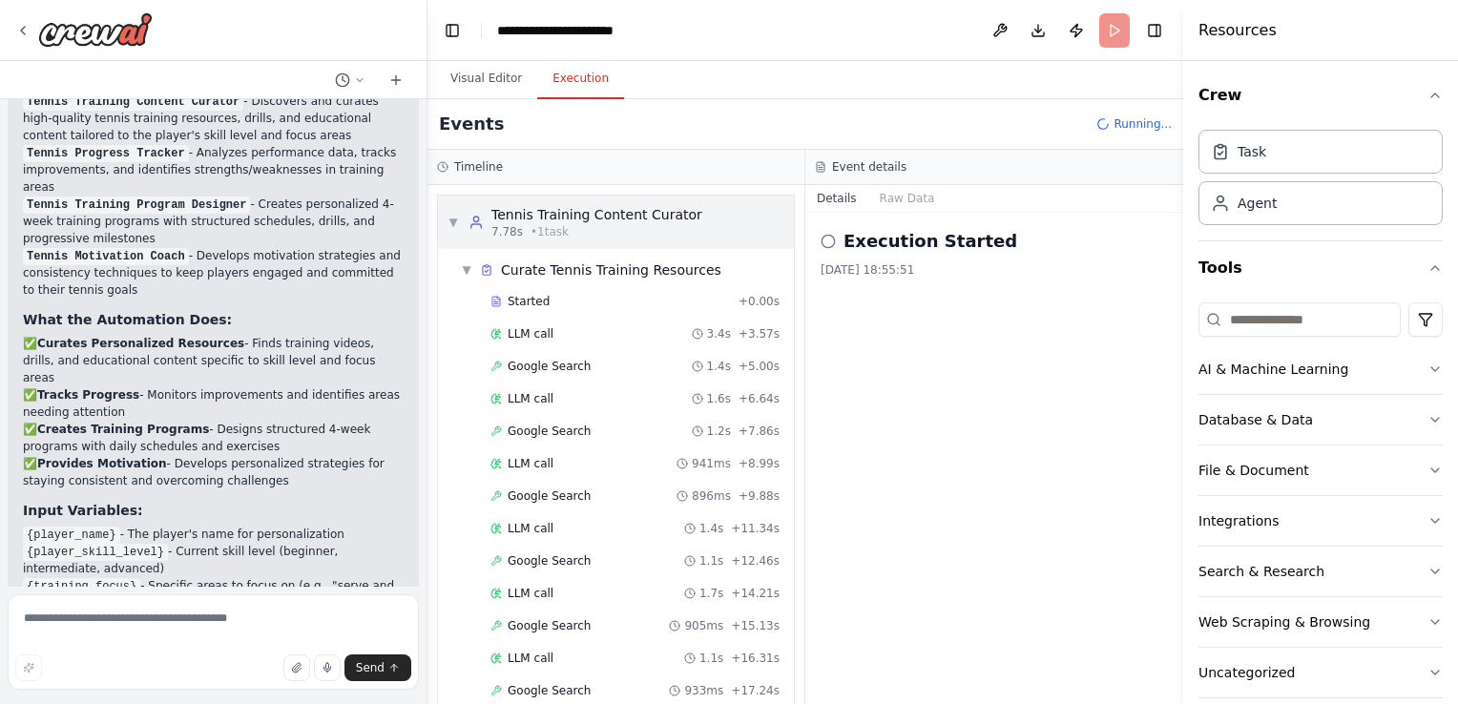
click at [454, 219] on span "▼" at bounding box center [452, 222] width 11 height 15
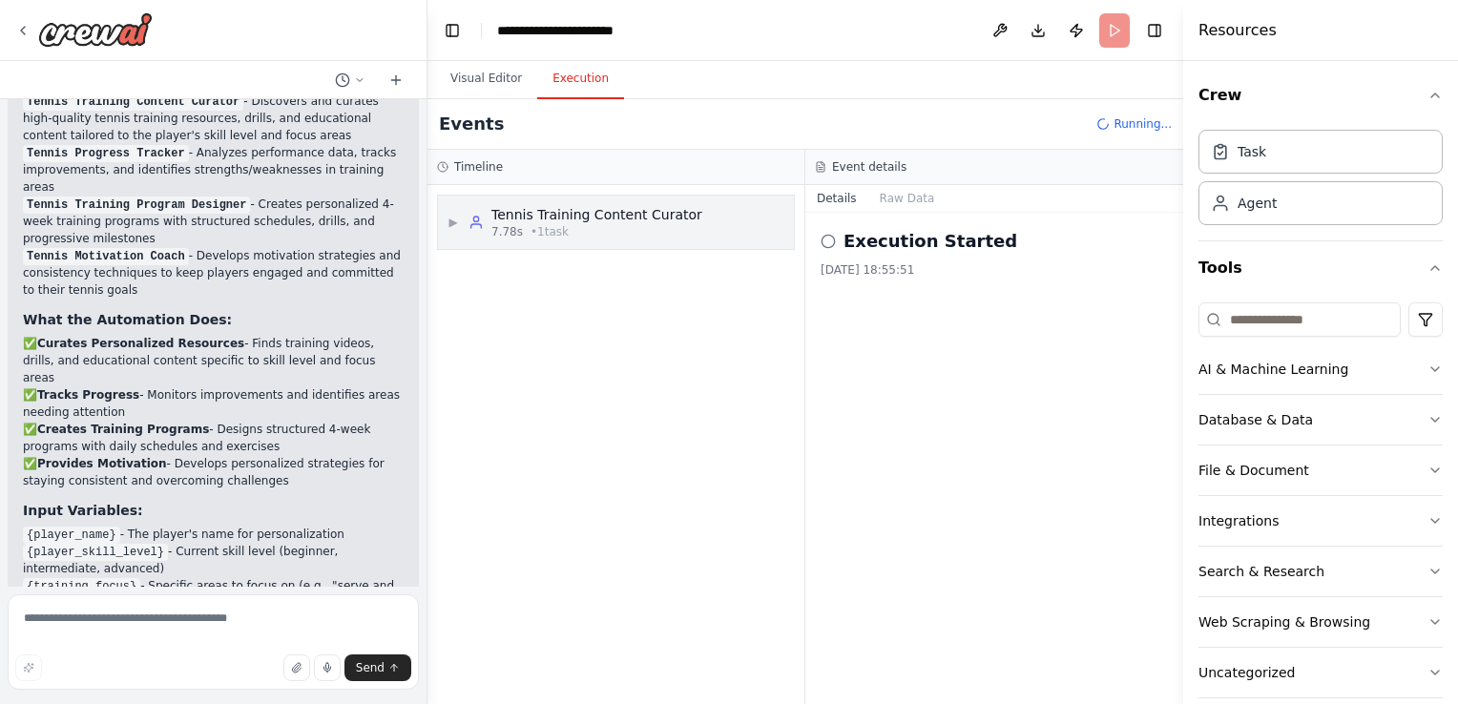
click at [454, 219] on span "▶" at bounding box center [452, 222] width 11 height 15
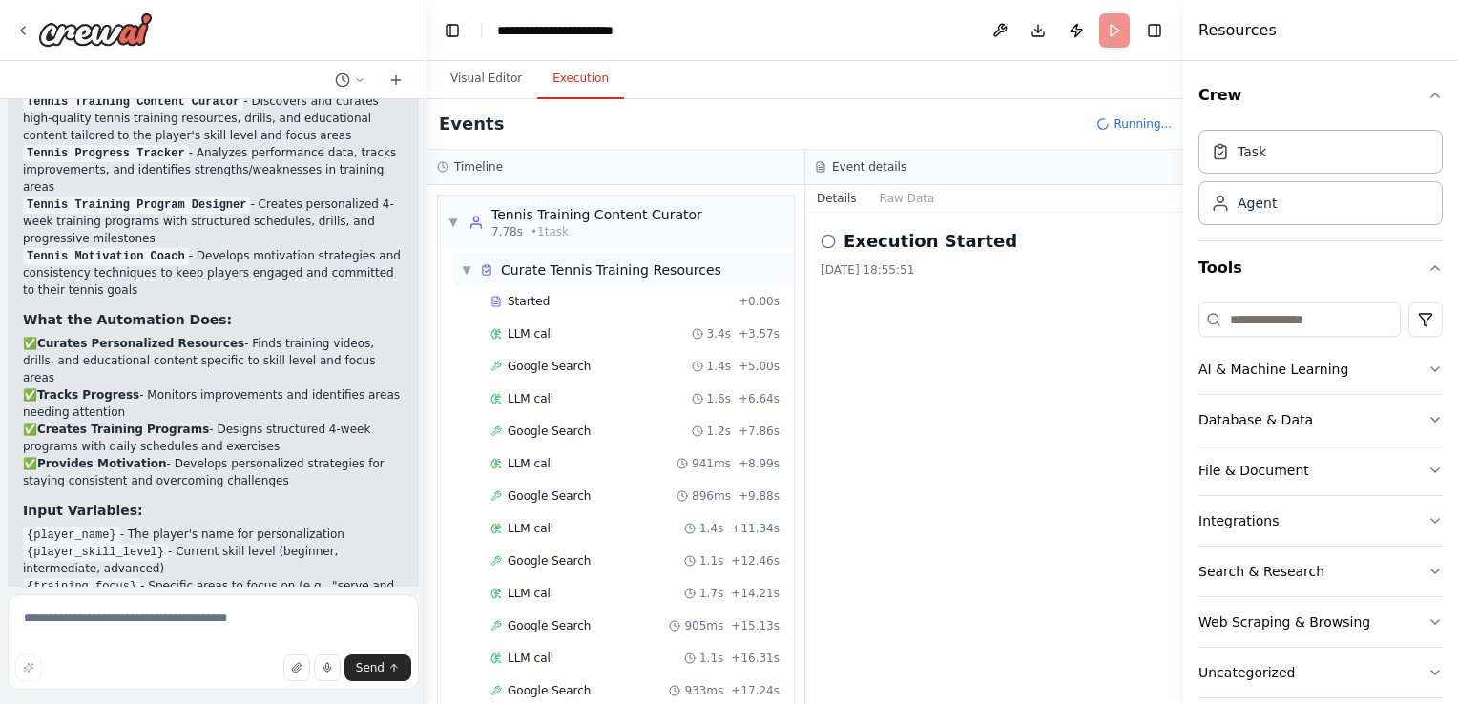
click at [462, 265] on span "▼" at bounding box center [466, 269] width 11 height 15
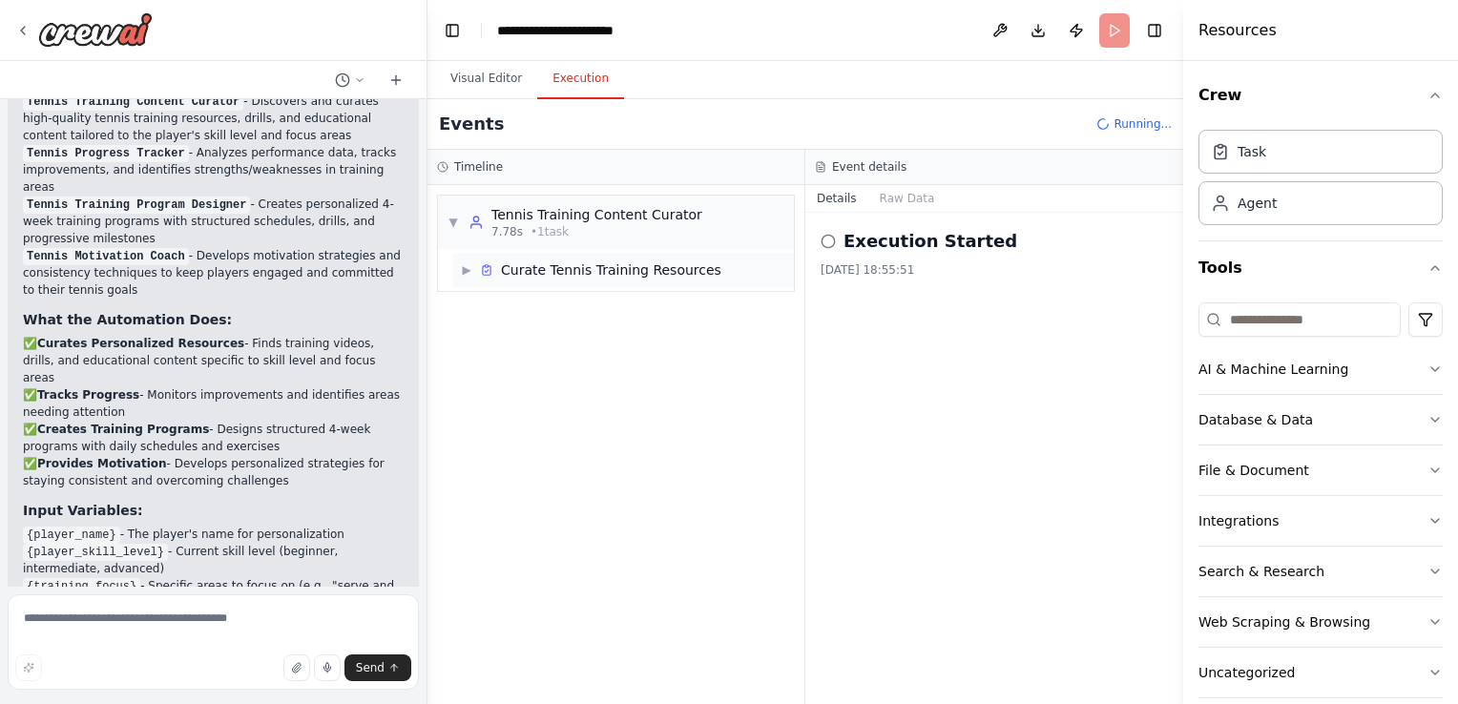
click at [462, 265] on span "▶" at bounding box center [466, 269] width 11 height 15
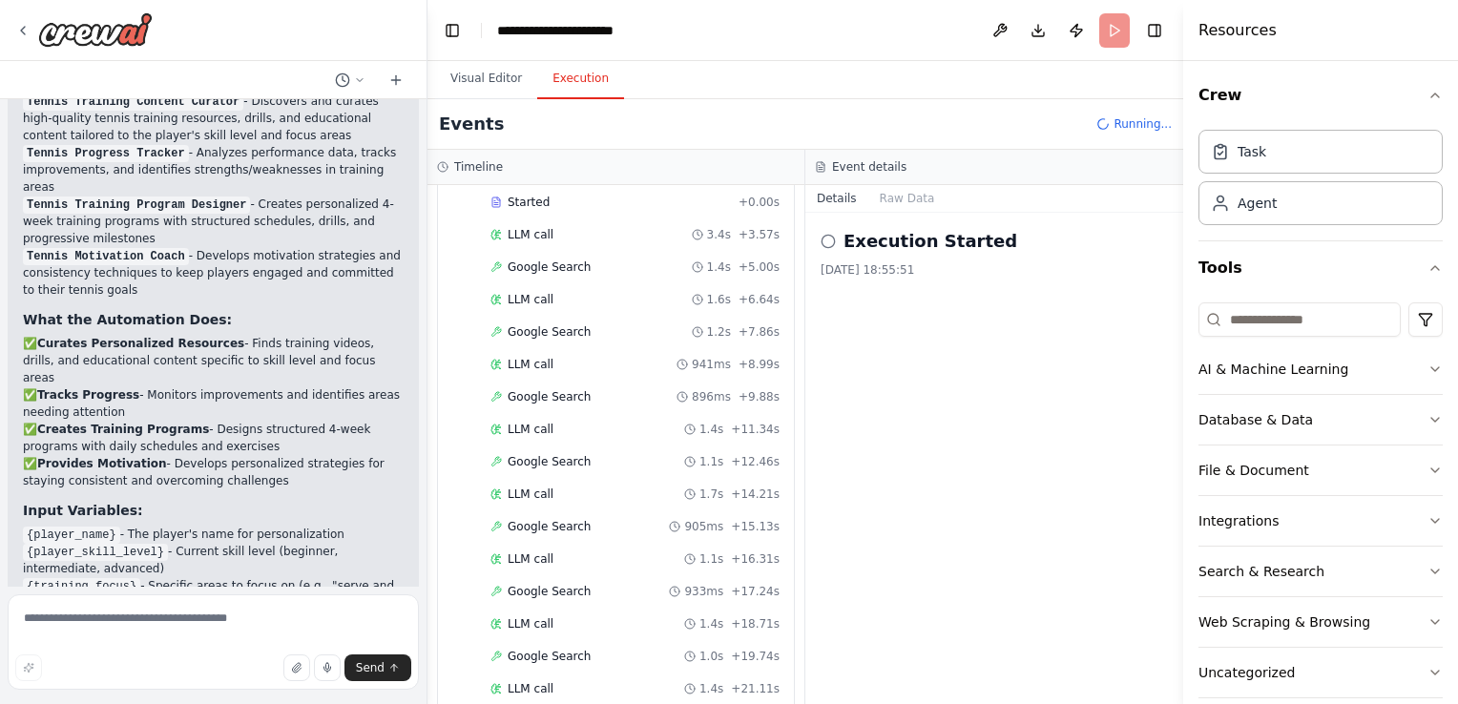
scroll to position [665, 0]
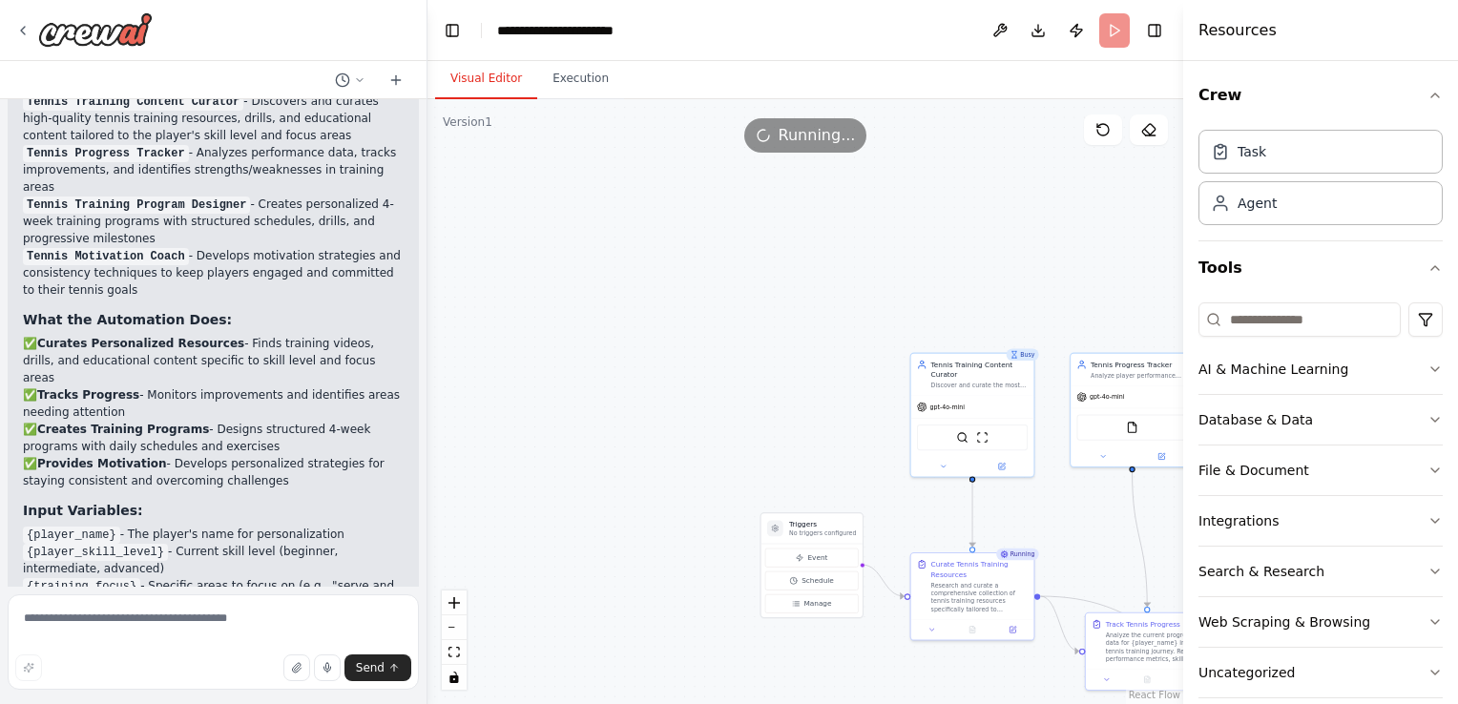
click at [481, 88] on button "Visual Editor" at bounding box center [486, 79] width 102 height 40
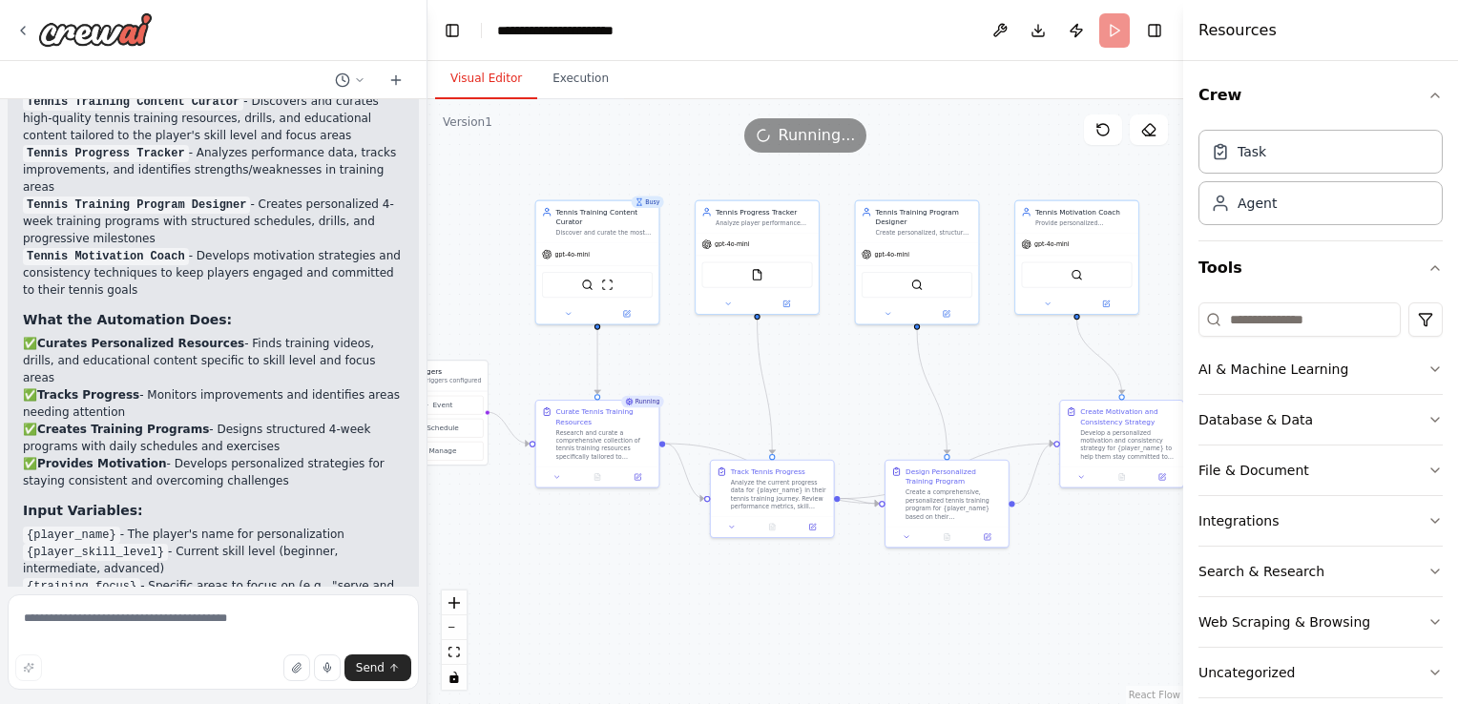
drag, startPoint x: 1063, startPoint y: 507, endPoint x: 688, endPoint y: 354, distance: 405.1
click at [688, 354] on div ".deletable-edge-delete-btn { width: 20px; height: 20px; border: 0px solid #ffff…" at bounding box center [804, 401] width 755 height 605
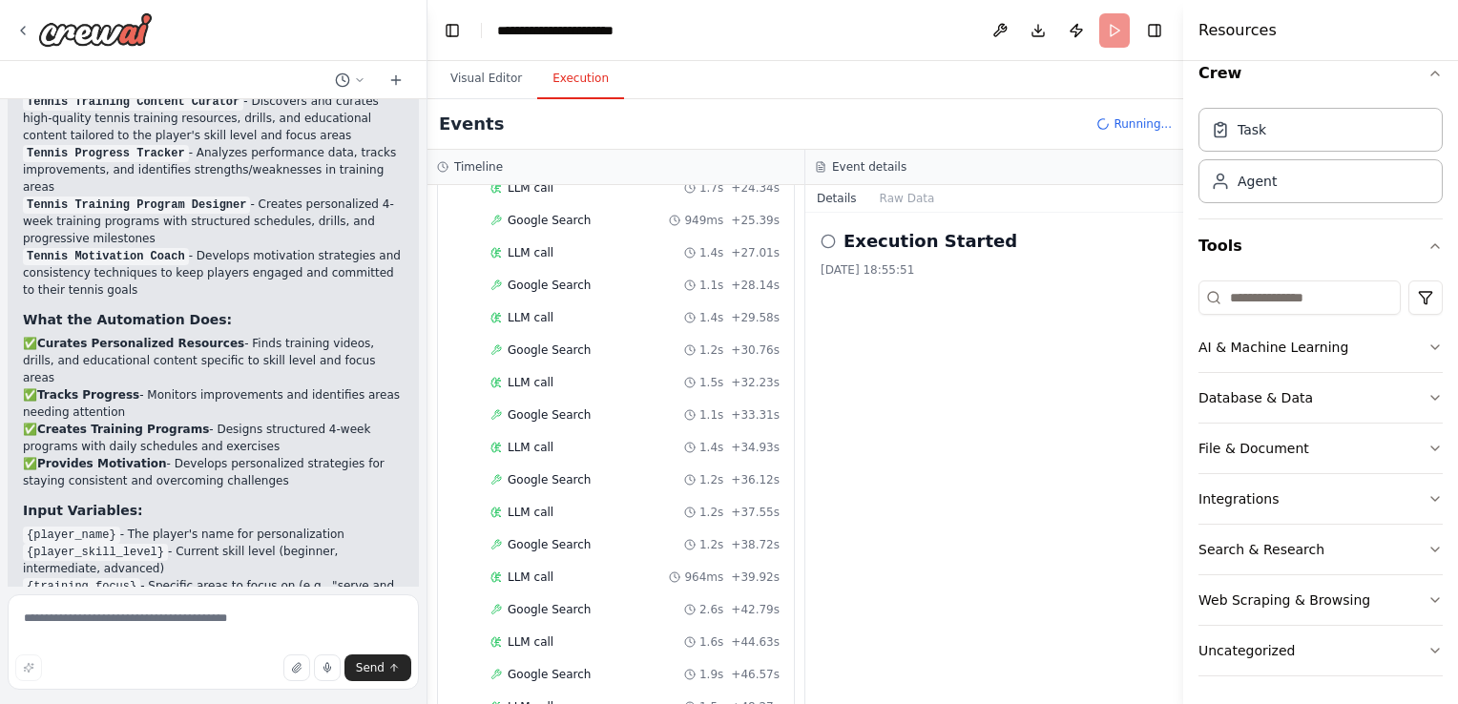
click at [570, 79] on button "Execution" at bounding box center [580, 79] width 87 height 40
click at [731, 569] on span "+ 39.92s" at bounding box center [755, 576] width 49 height 15
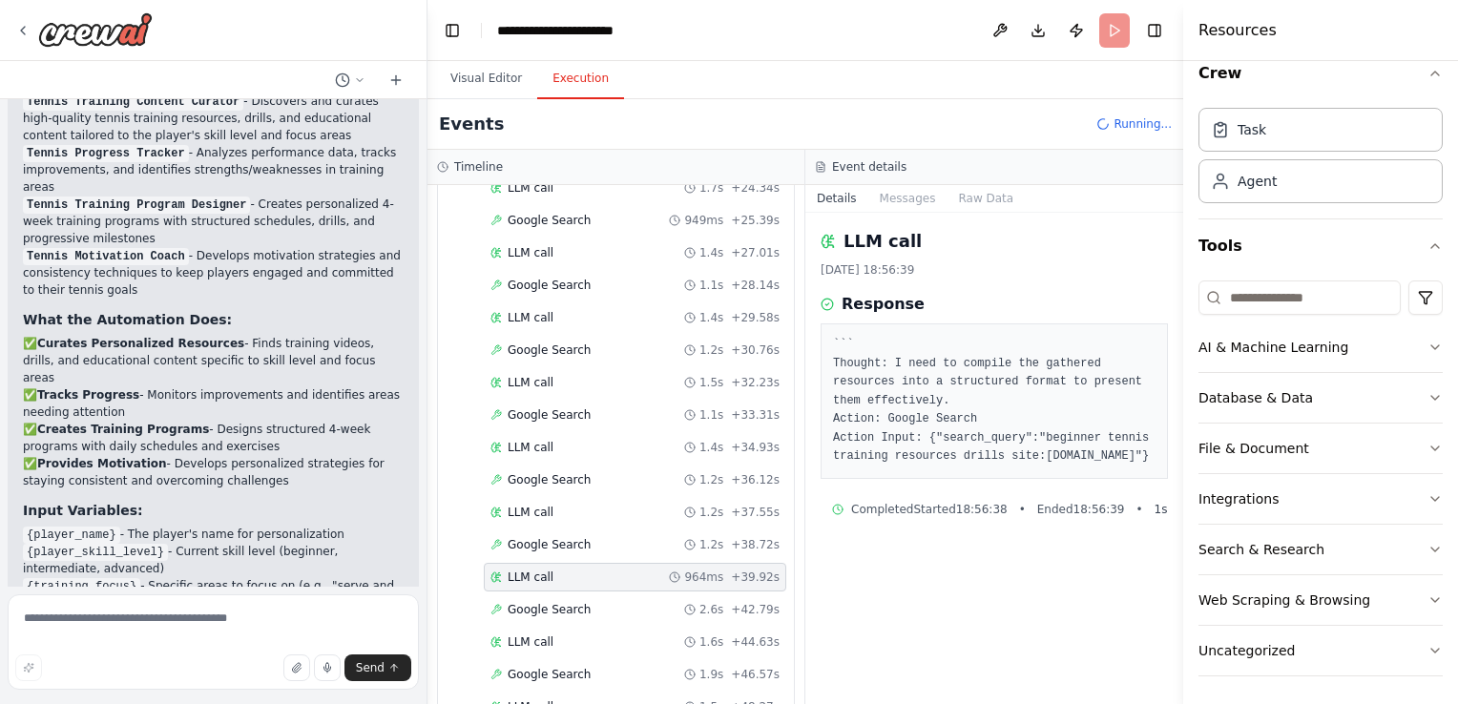
scroll to position [1049, 0]
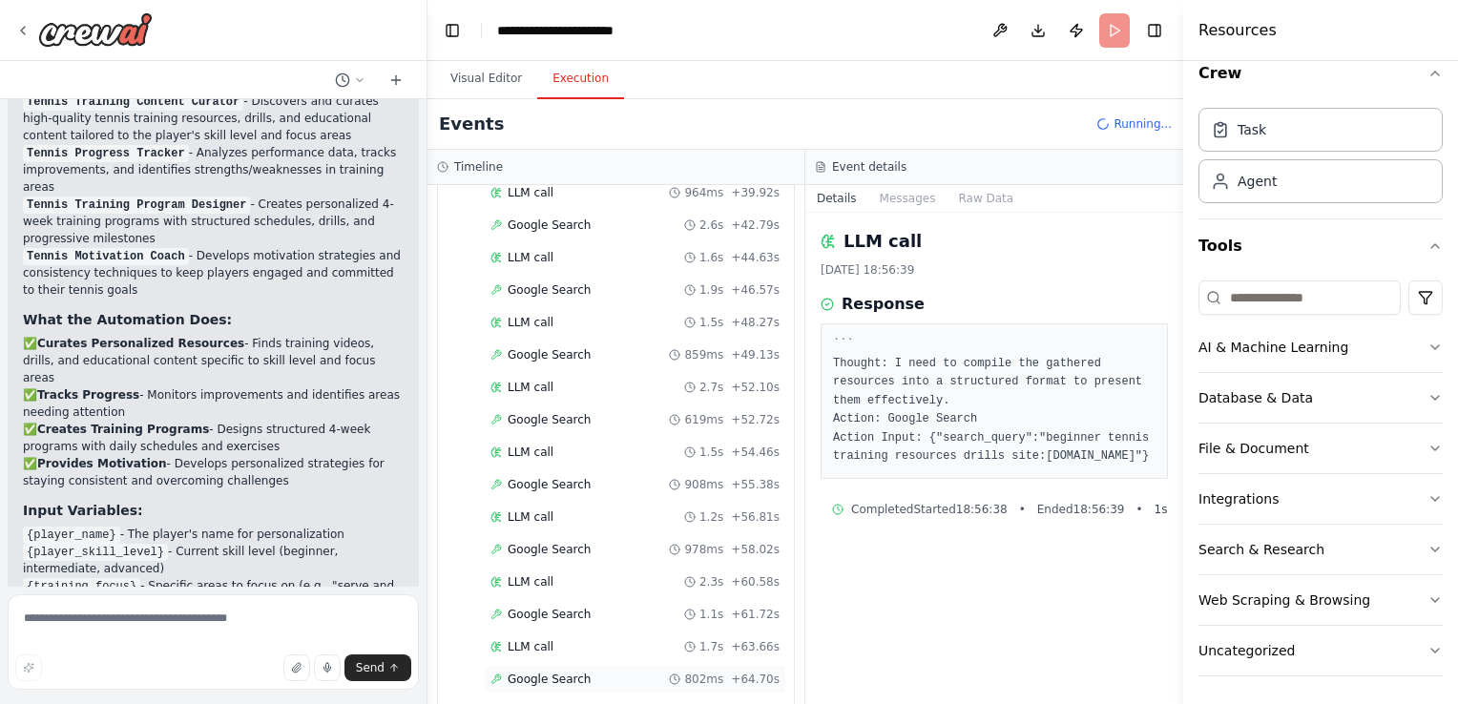
click at [595, 672] on div "Google Search 802ms + 64.70s" at bounding box center [634, 679] width 289 height 15
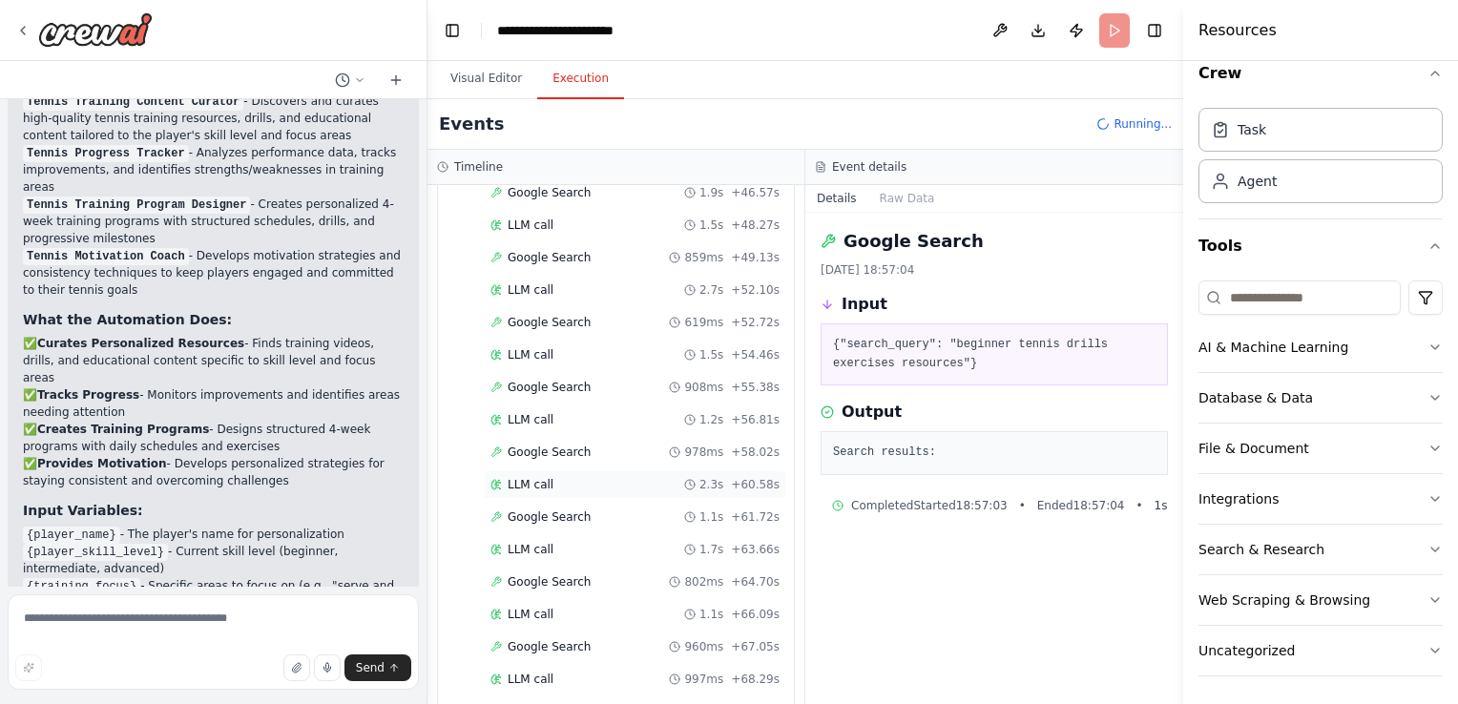
scroll to position [1210, 0]
click at [584, 673] on div "LLM call 1.2s + 70.75s" at bounding box center [634, 680] width 289 height 15
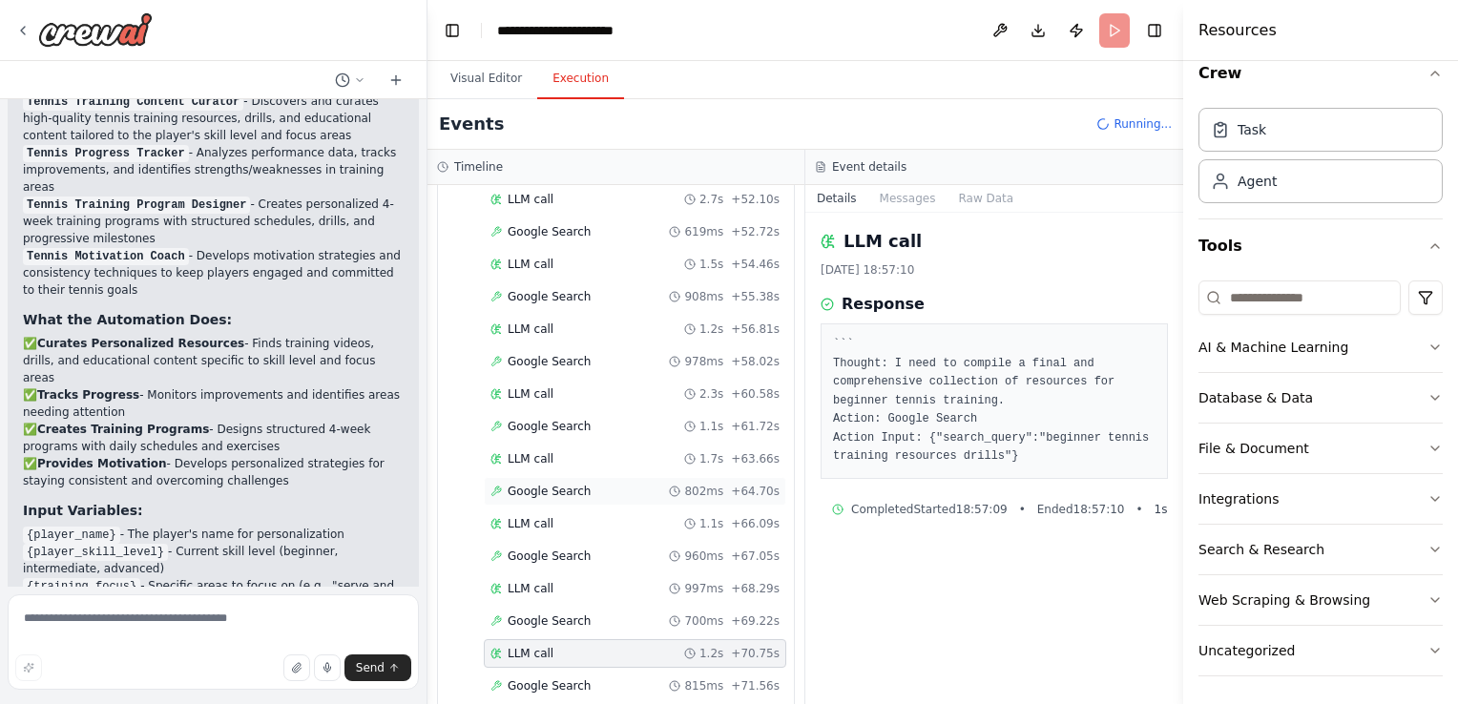
scroll to position [1242, 0]
click at [576, 669] on div "Google Search 815ms + 71.56s" at bounding box center [635, 681] width 302 height 29
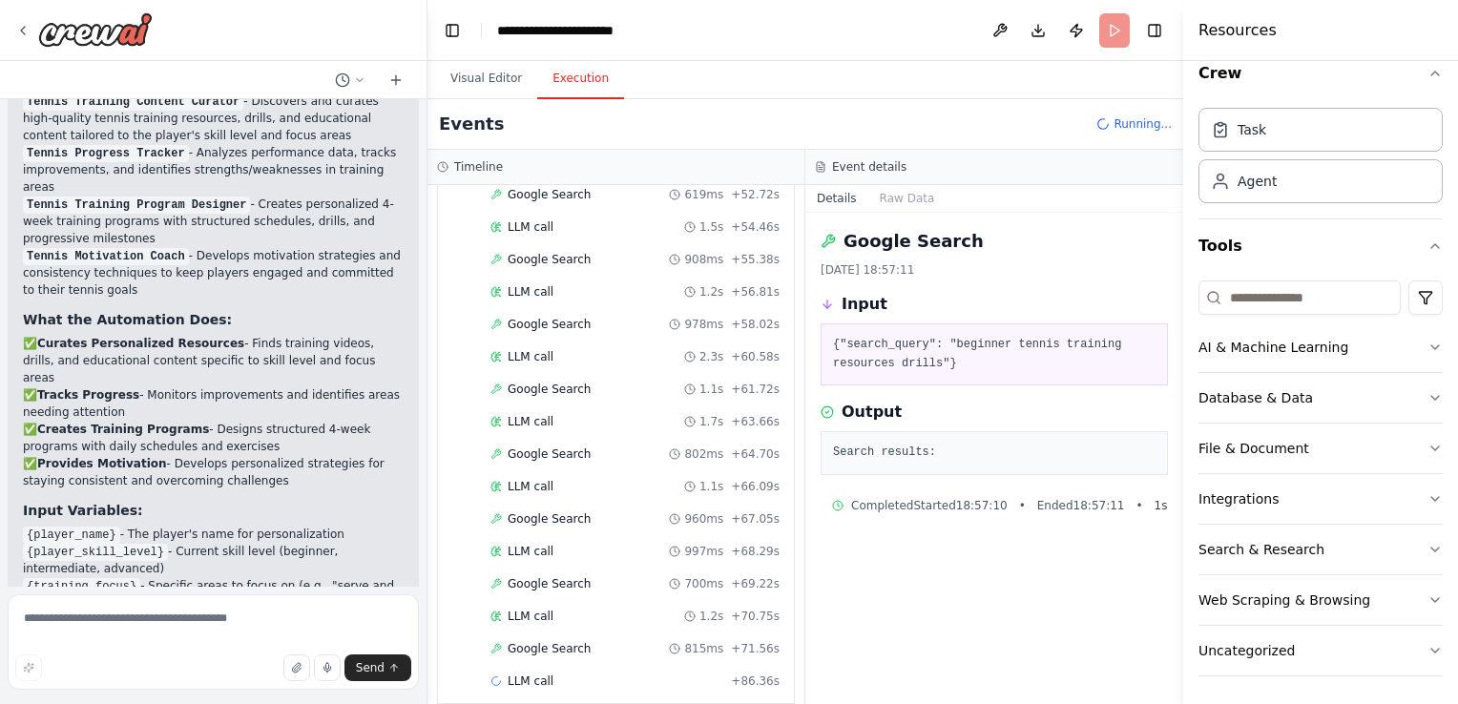
scroll to position [0, 0]
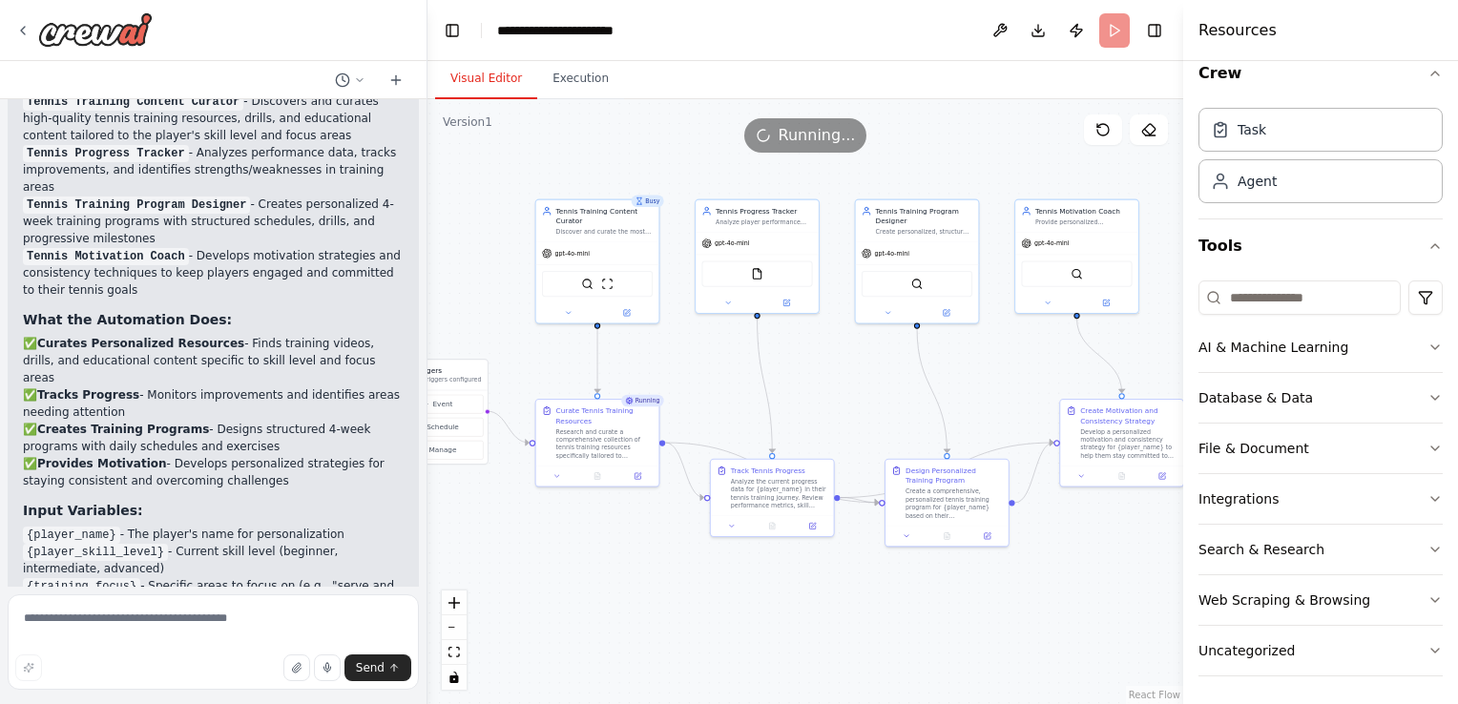
click at [465, 84] on button "Visual Editor" at bounding box center [486, 79] width 102 height 40
click at [1266, 129] on div "Task" at bounding box center [1320, 129] width 244 height 44
click at [1252, 116] on div "Task" at bounding box center [1320, 129] width 244 height 44
click at [1265, 183] on div "Agent" at bounding box center [1256, 180] width 39 height 19
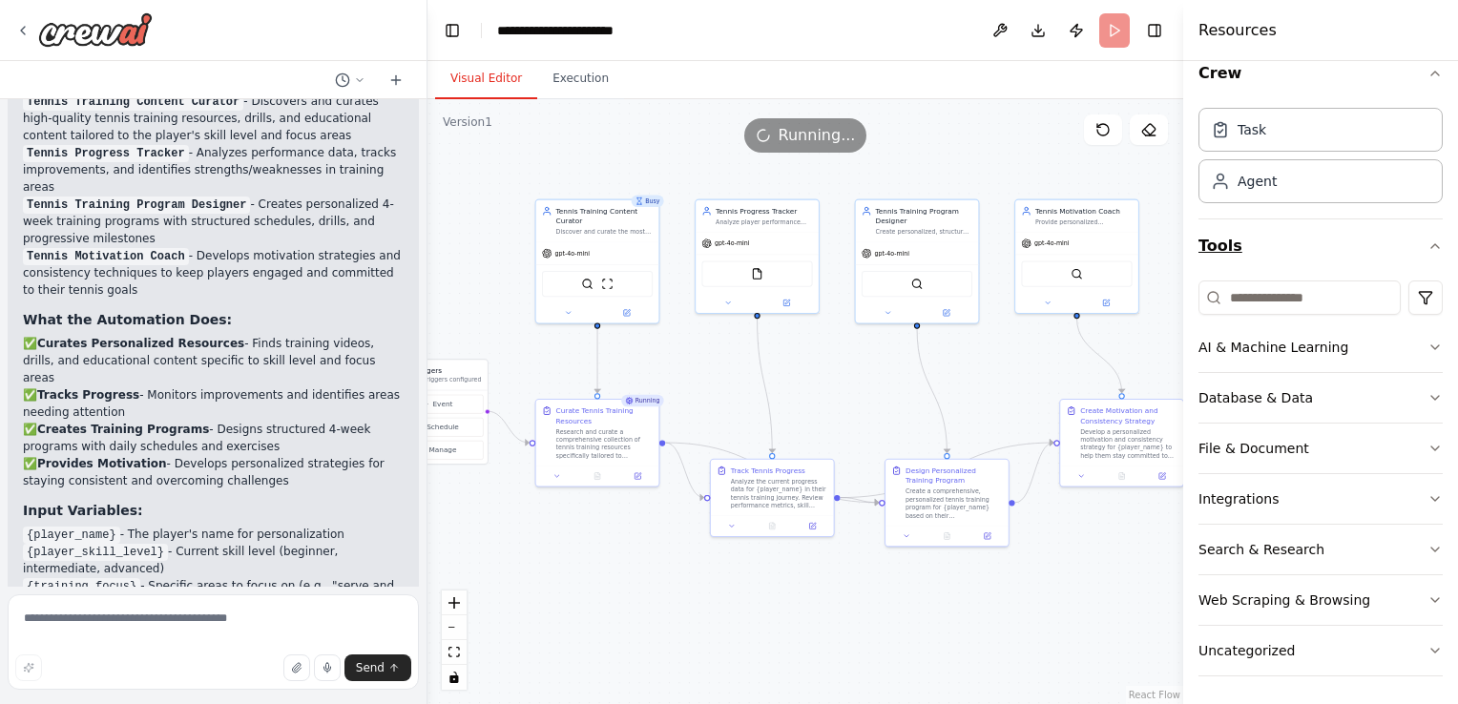
click at [1427, 248] on icon "button" at bounding box center [1434, 245] width 15 height 15
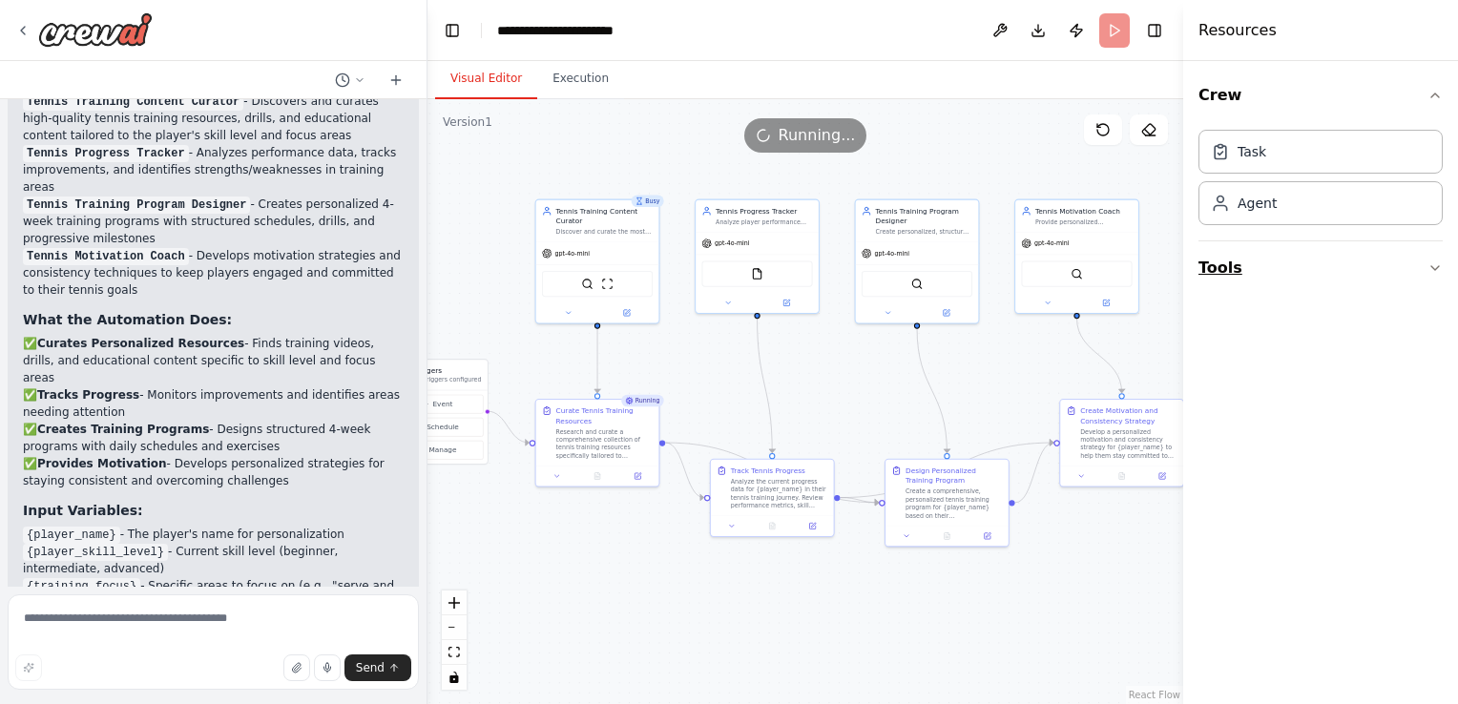
click at [1418, 248] on button "Tools" at bounding box center [1320, 267] width 244 height 53
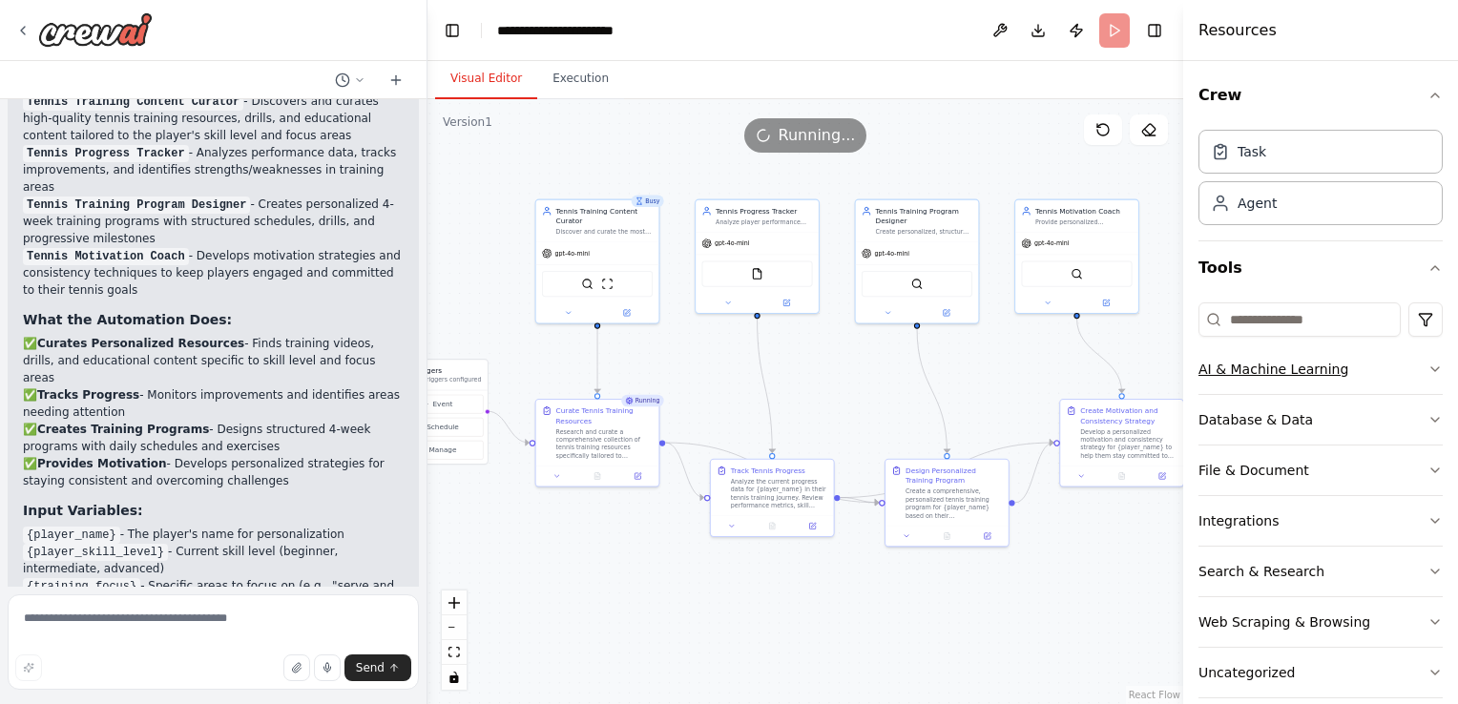
click at [1431, 368] on icon "button" at bounding box center [1435, 369] width 8 height 4
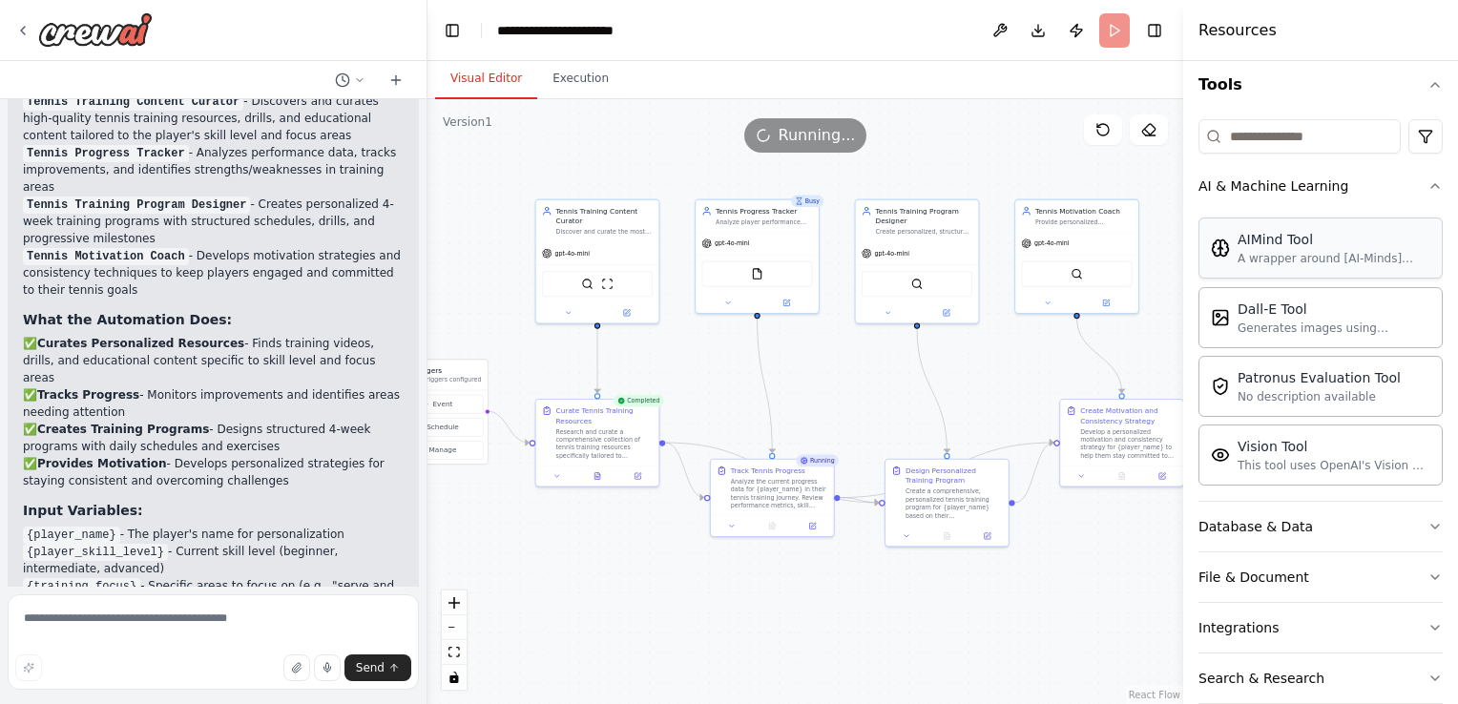
scroll to position [212, 0]
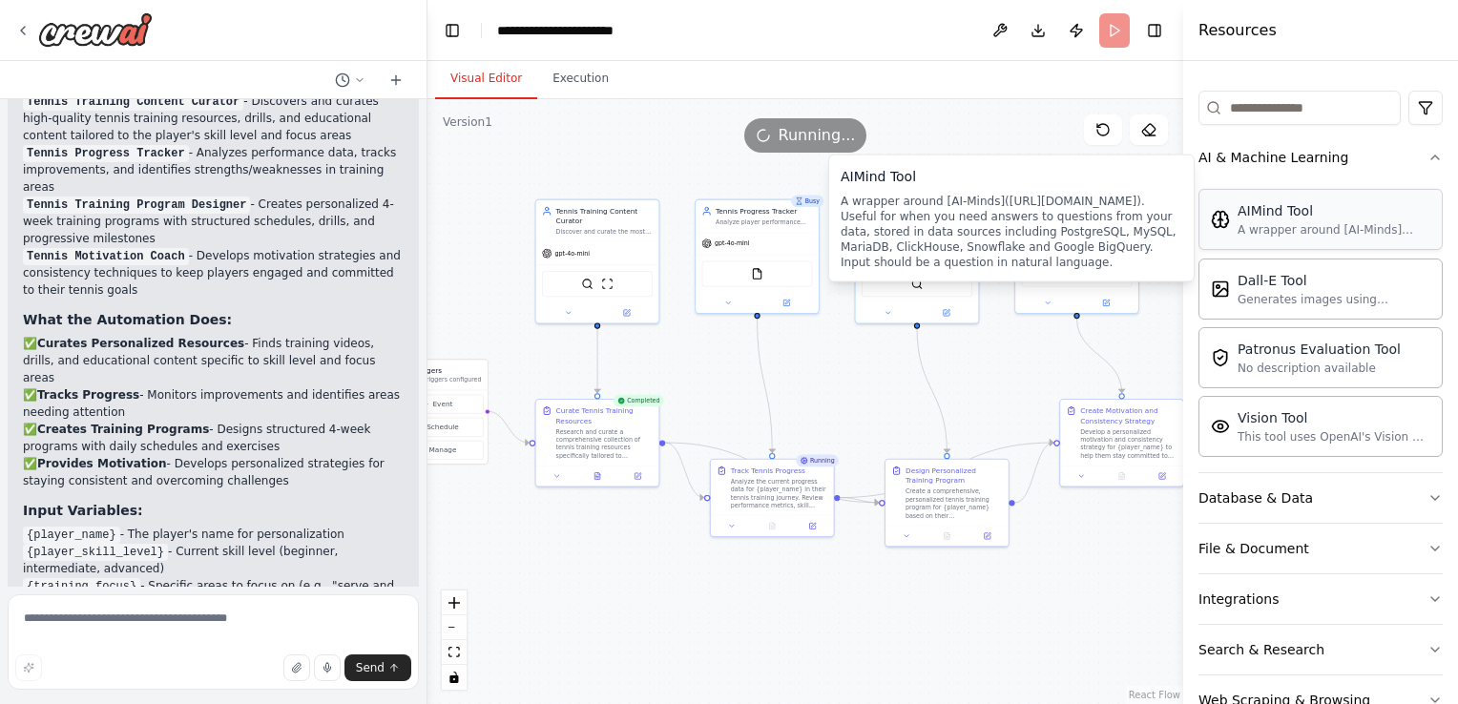
click at [1271, 208] on div "AIMind Tool" at bounding box center [1333, 210] width 193 height 19
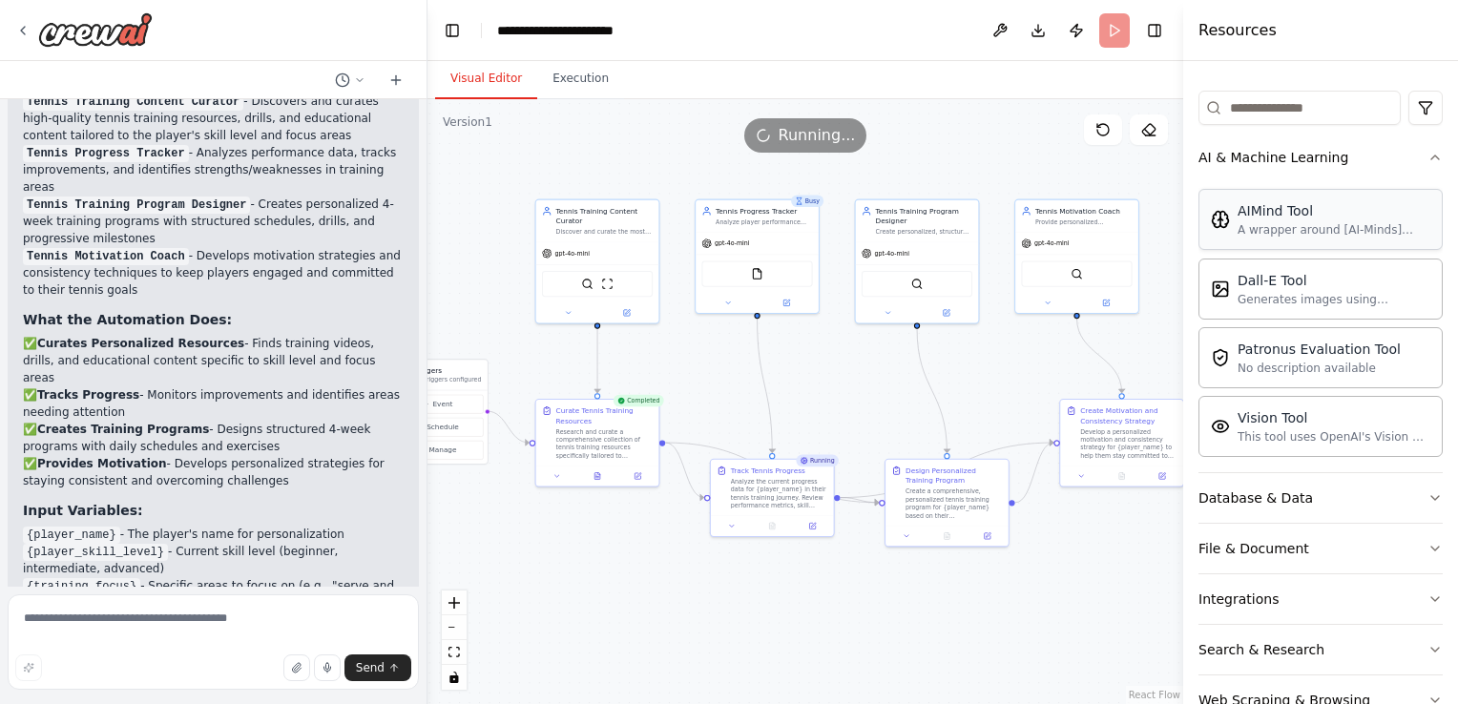
click at [1272, 235] on div "A wrapper around [AI-Minds]([URL][DOMAIN_NAME]). Useful for when you need answe…" at bounding box center [1333, 229] width 193 height 15
click at [1253, 230] on div "A wrapper around [AI-Minds]([URL][DOMAIN_NAME]). Useful for when you need answe…" at bounding box center [1333, 229] width 193 height 15
click at [996, 31] on button at bounding box center [999, 30] width 31 height 34
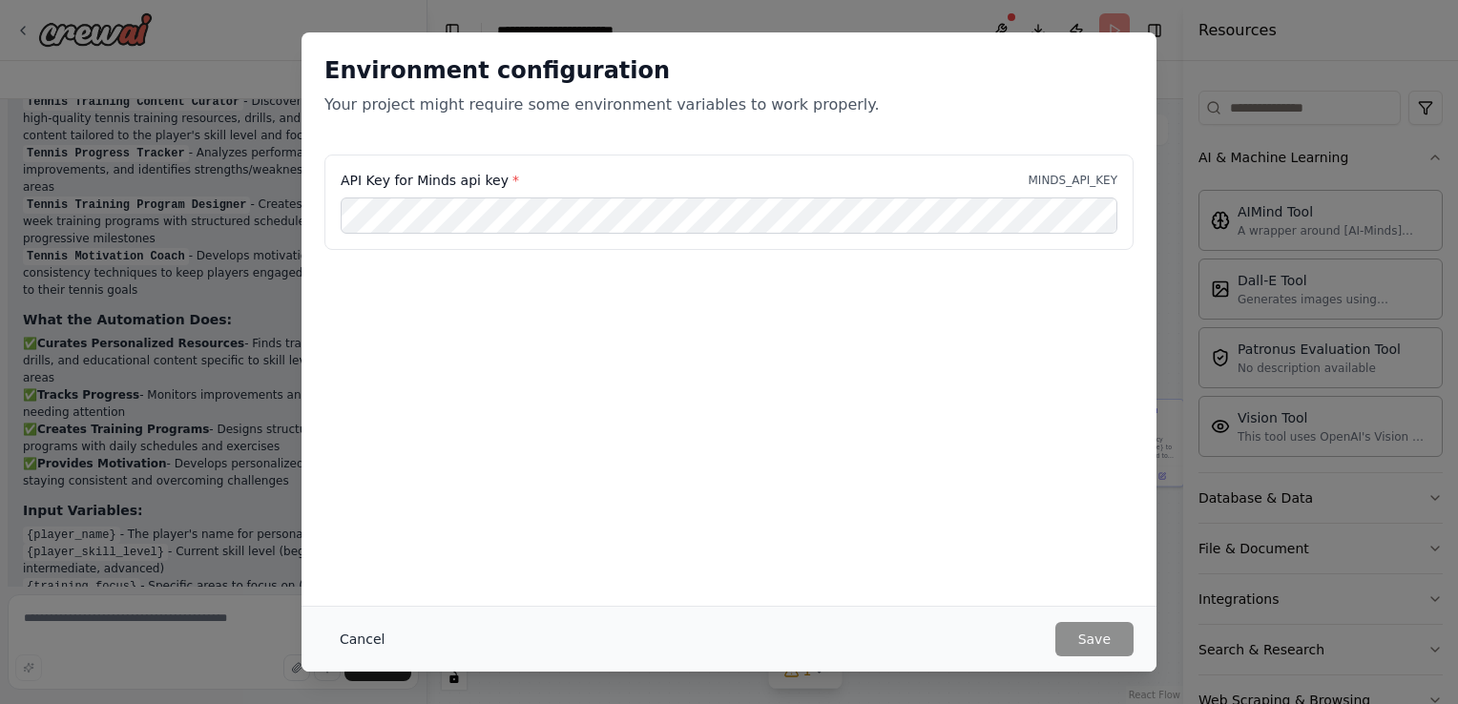
click at [357, 644] on button "Cancel" at bounding box center [361, 639] width 75 height 34
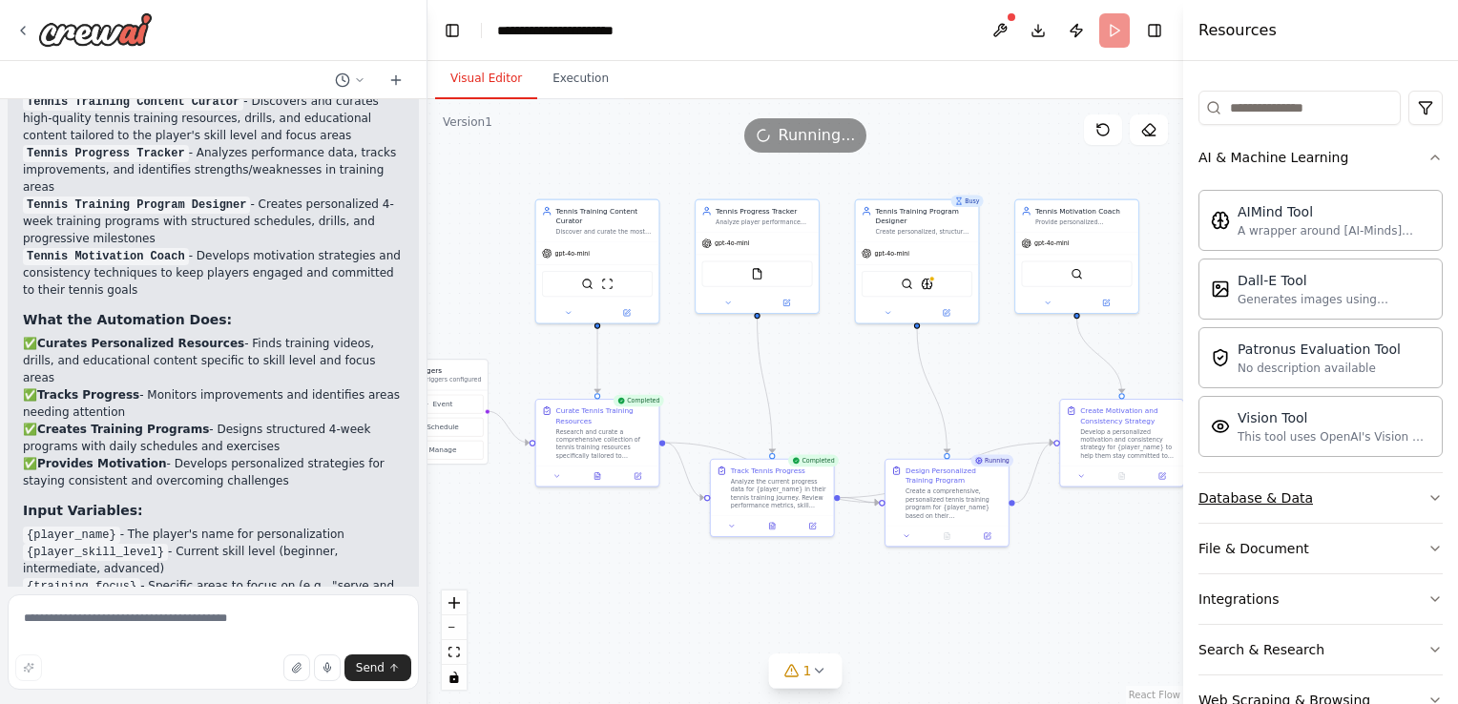
click at [1410, 497] on button "Database & Data" at bounding box center [1320, 498] width 244 height 50
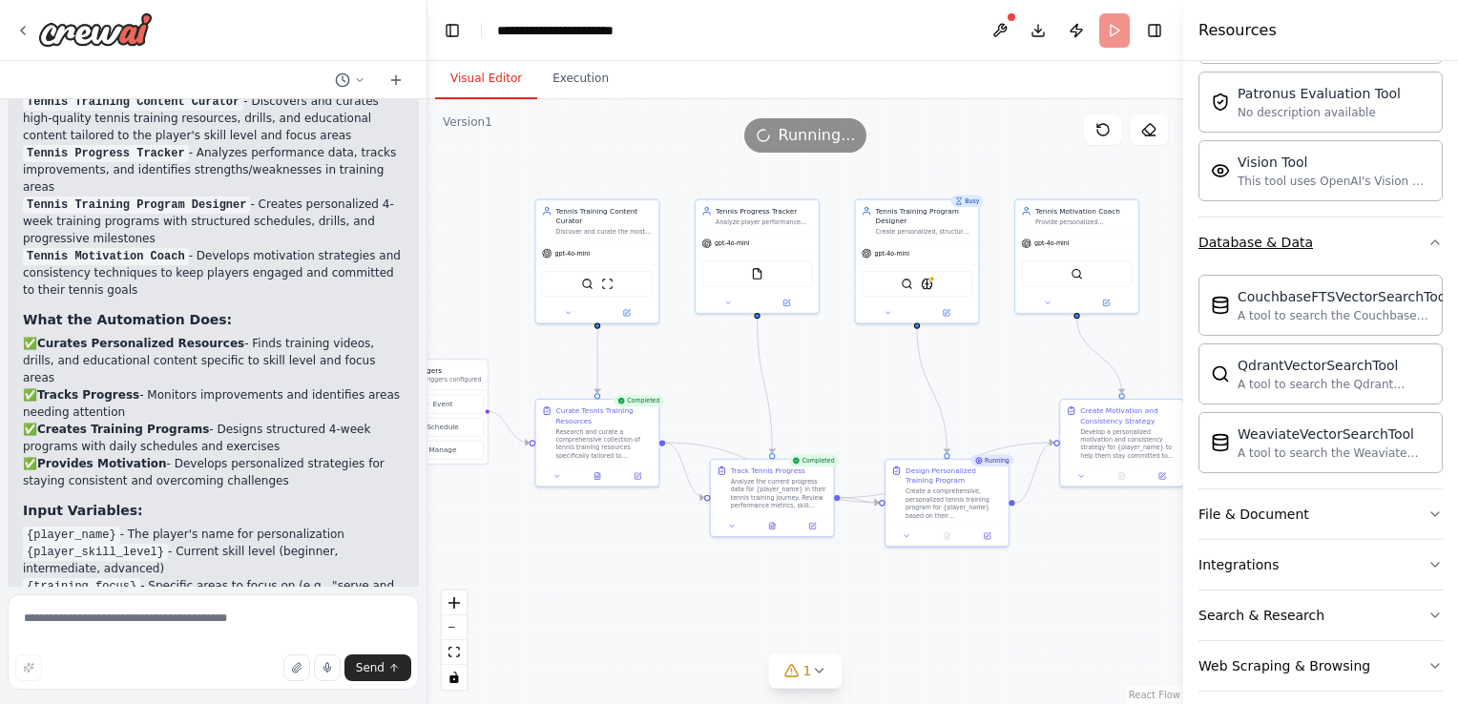
scroll to position [530, 0]
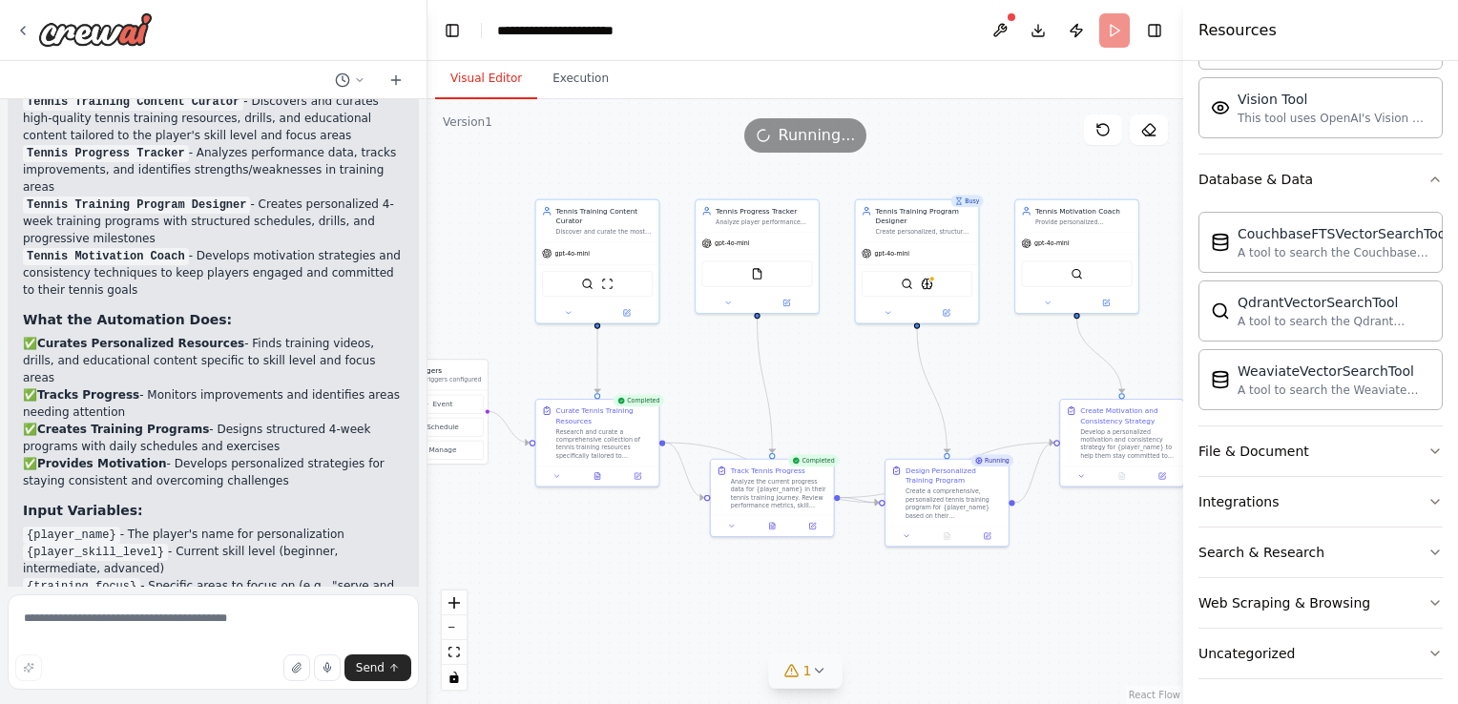
click at [817, 670] on icon at bounding box center [818, 670] width 15 height 15
click at [562, 79] on button "Execution" at bounding box center [580, 79] width 87 height 40
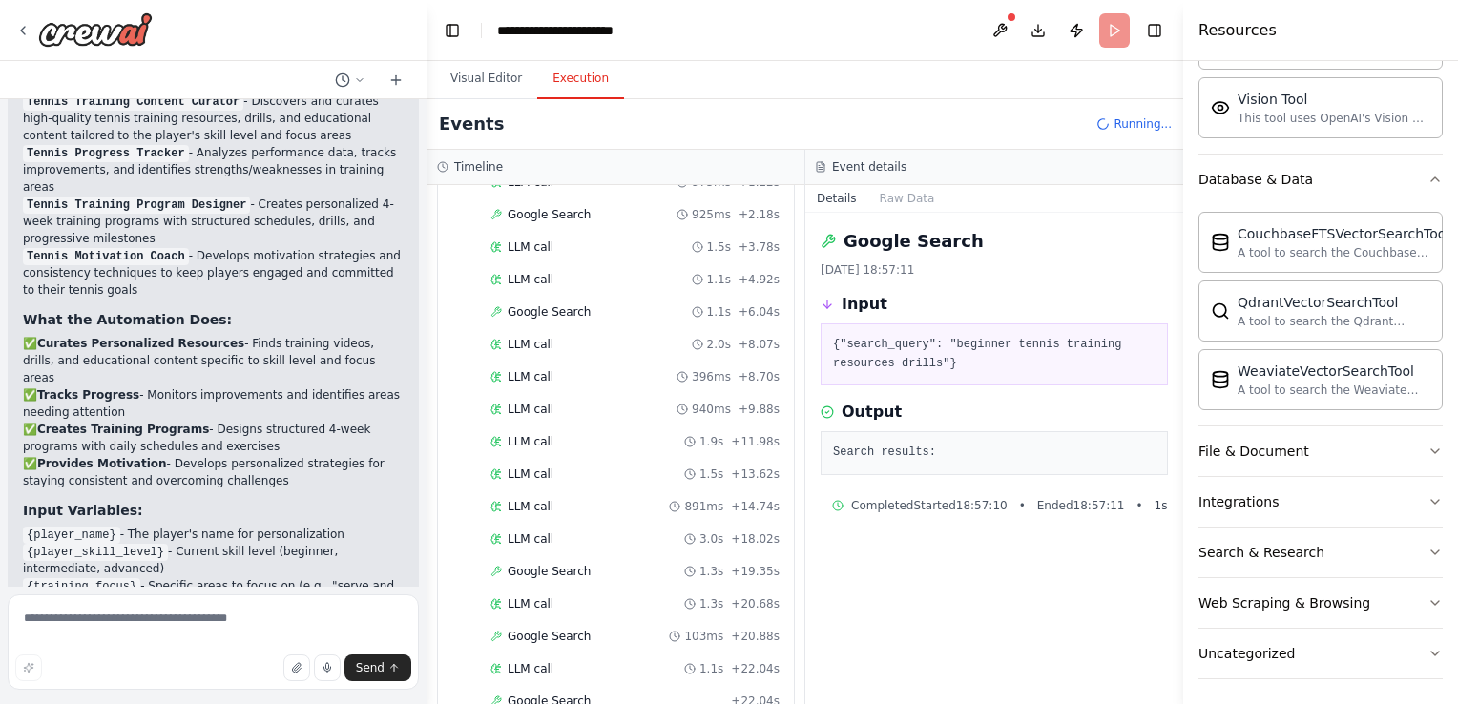
scroll to position [2599, 0]
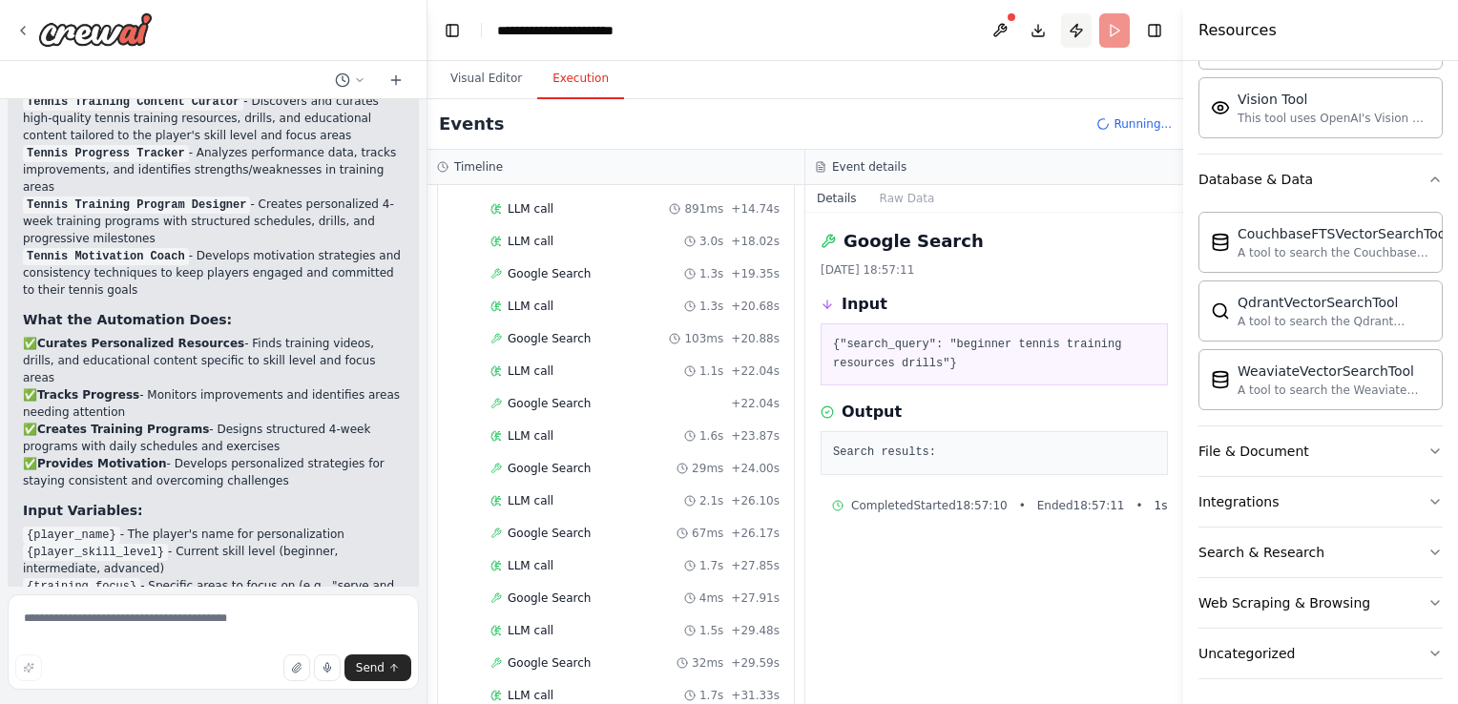
click at [1072, 24] on button "Publish" at bounding box center [1076, 30] width 31 height 34
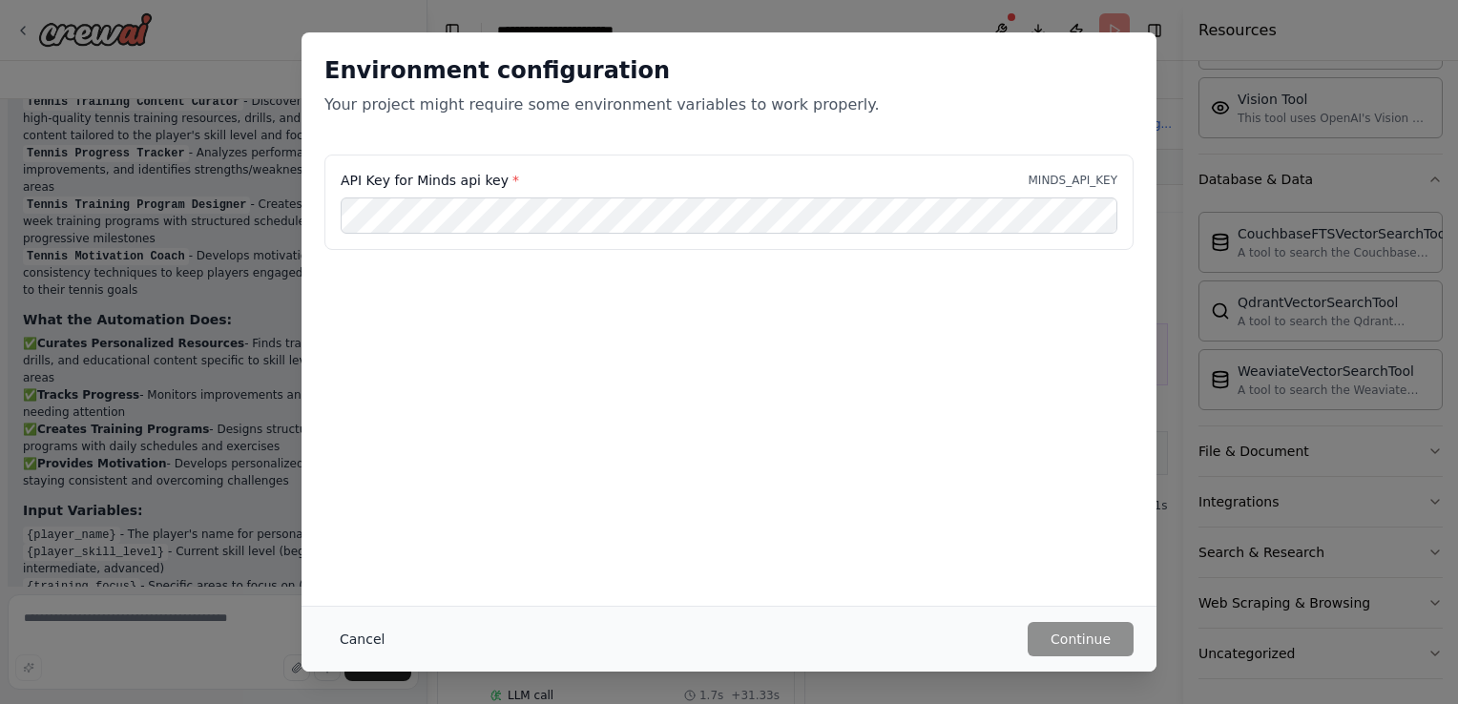
click at [341, 646] on button "Cancel" at bounding box center [361, 639] width 75 height 34
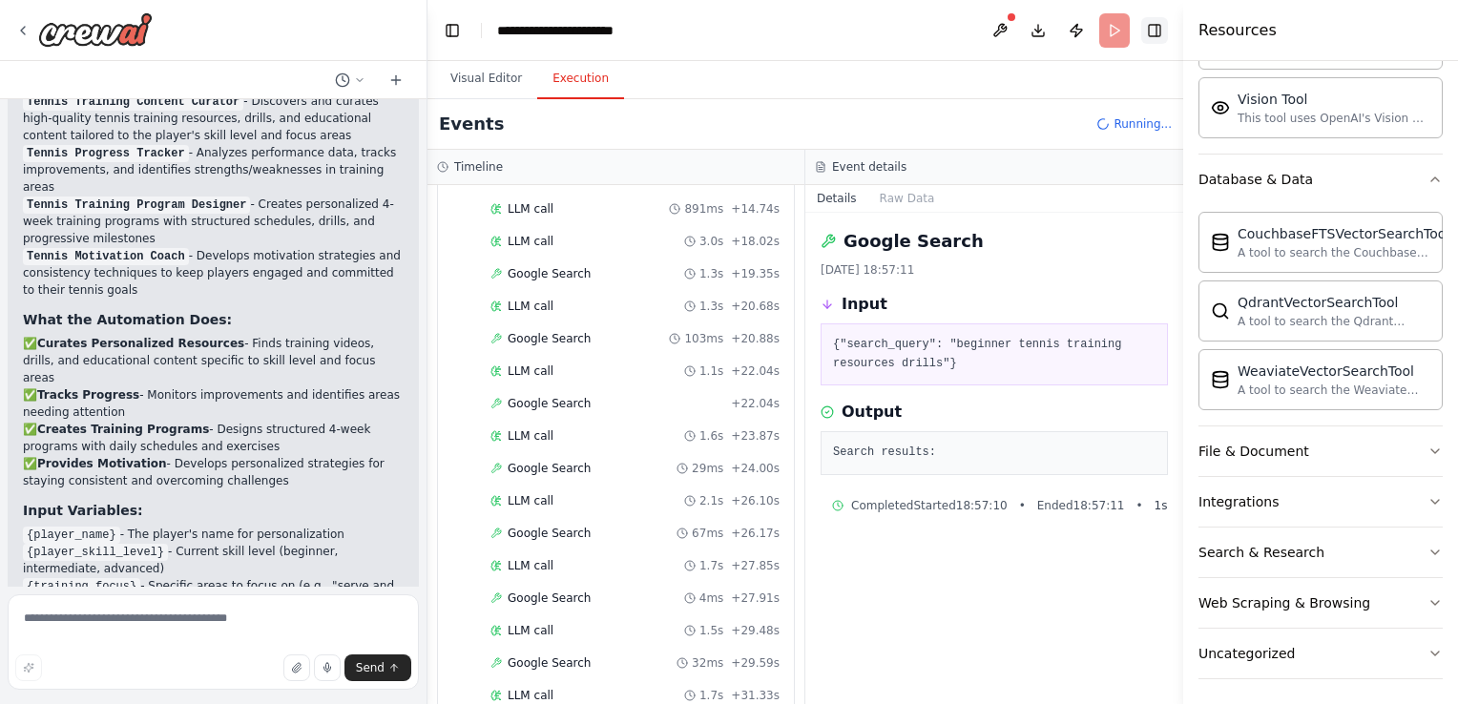
click at [1155, 17] on button "Toggle Right Sidebar" at bounding box center [1154, 30] width 27 height 27
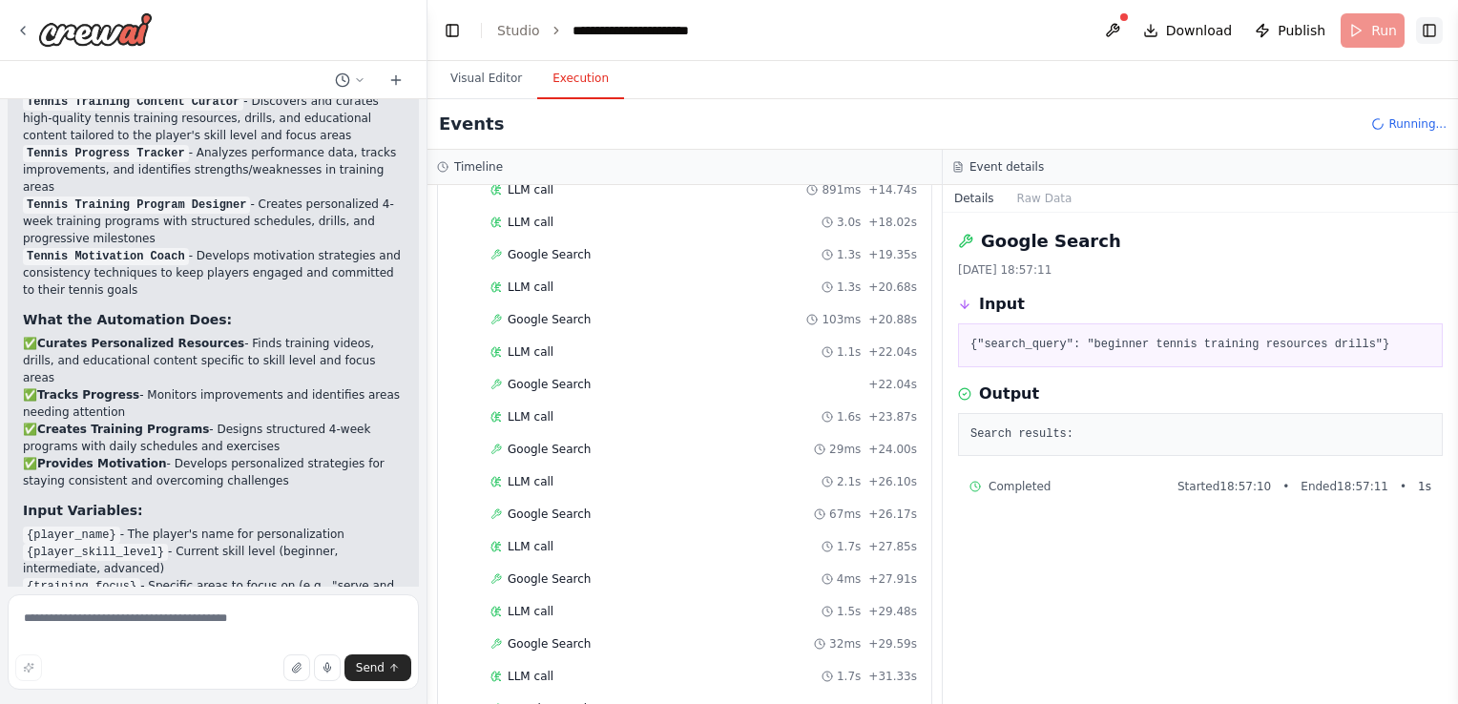
scroll to position [2580, 0]
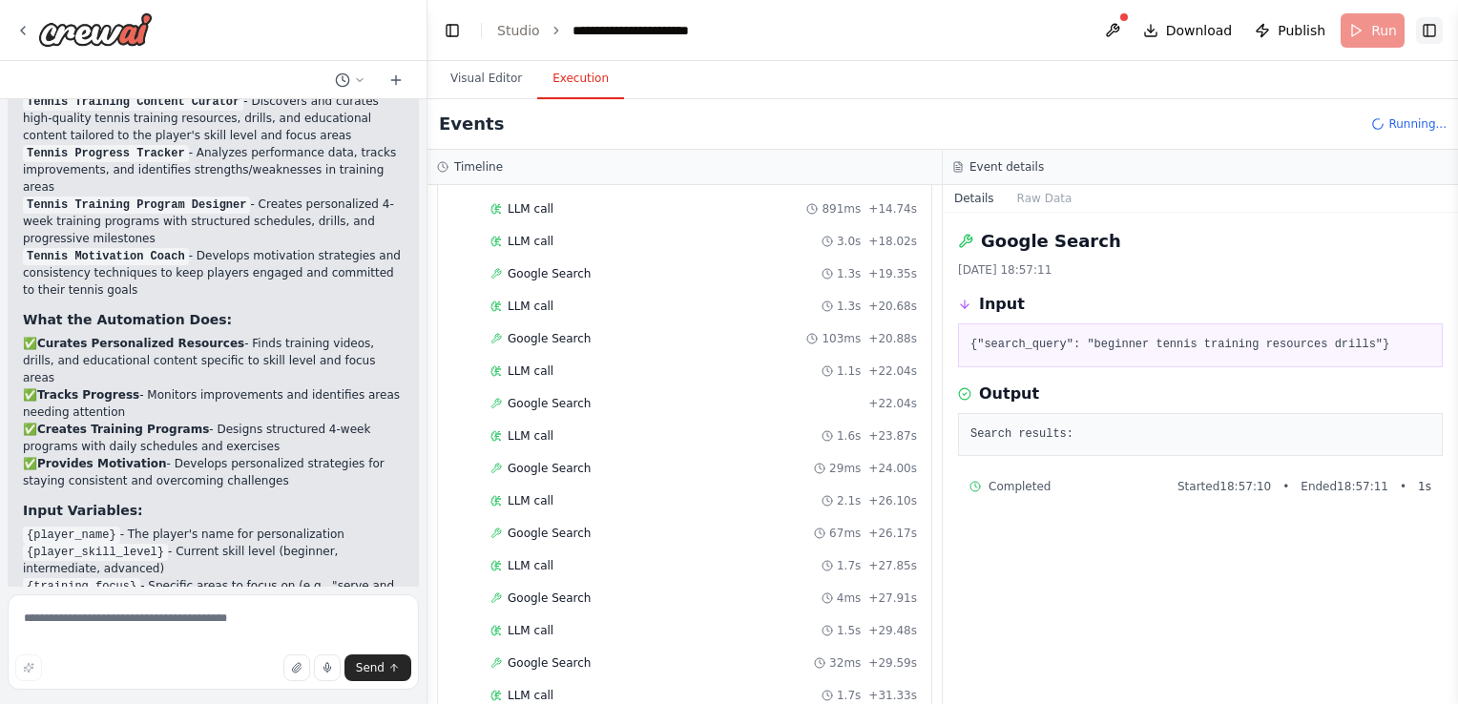
click at [1440, 25] on button "Toggle Right Sidebar" at bounding box center [1429, 30] width 27 height 27
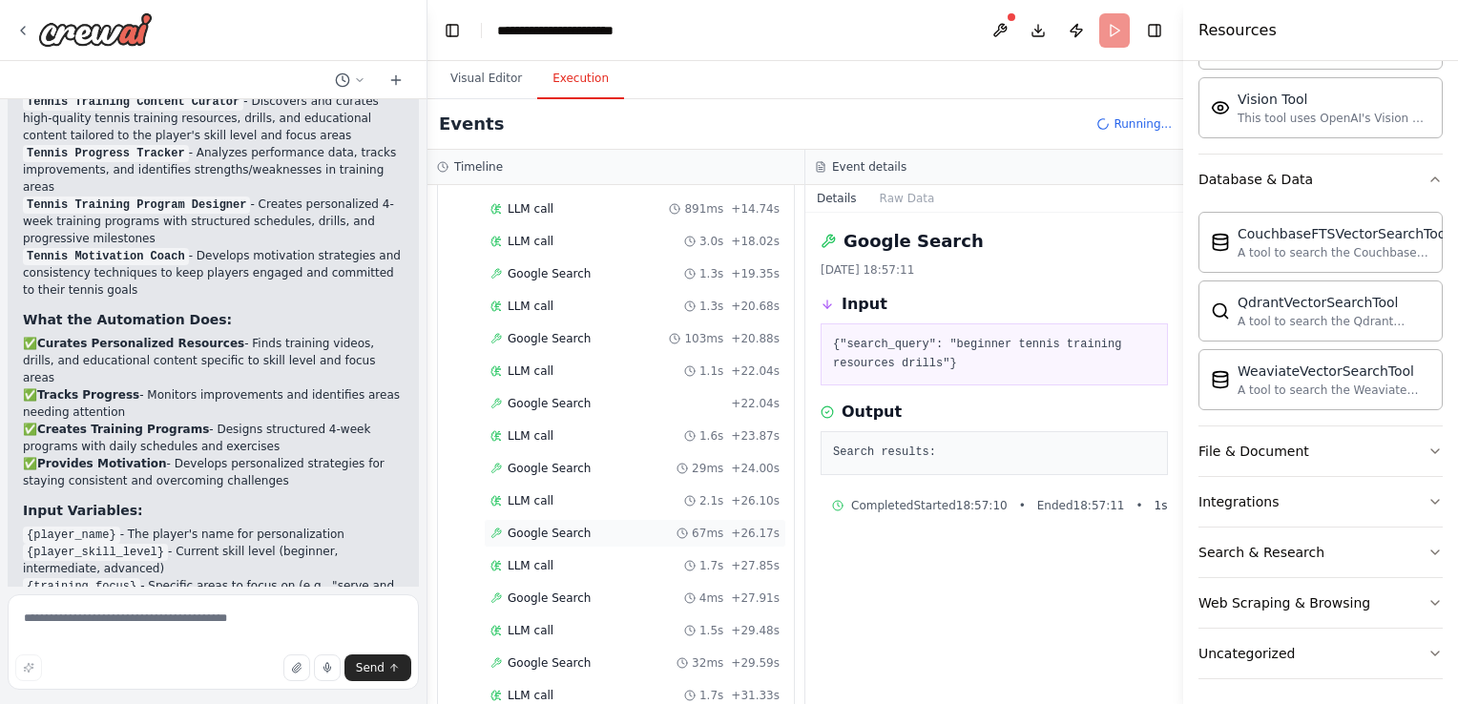
scroll to position [3144, 0]
